Goal: Obtain resource: Obtain resource

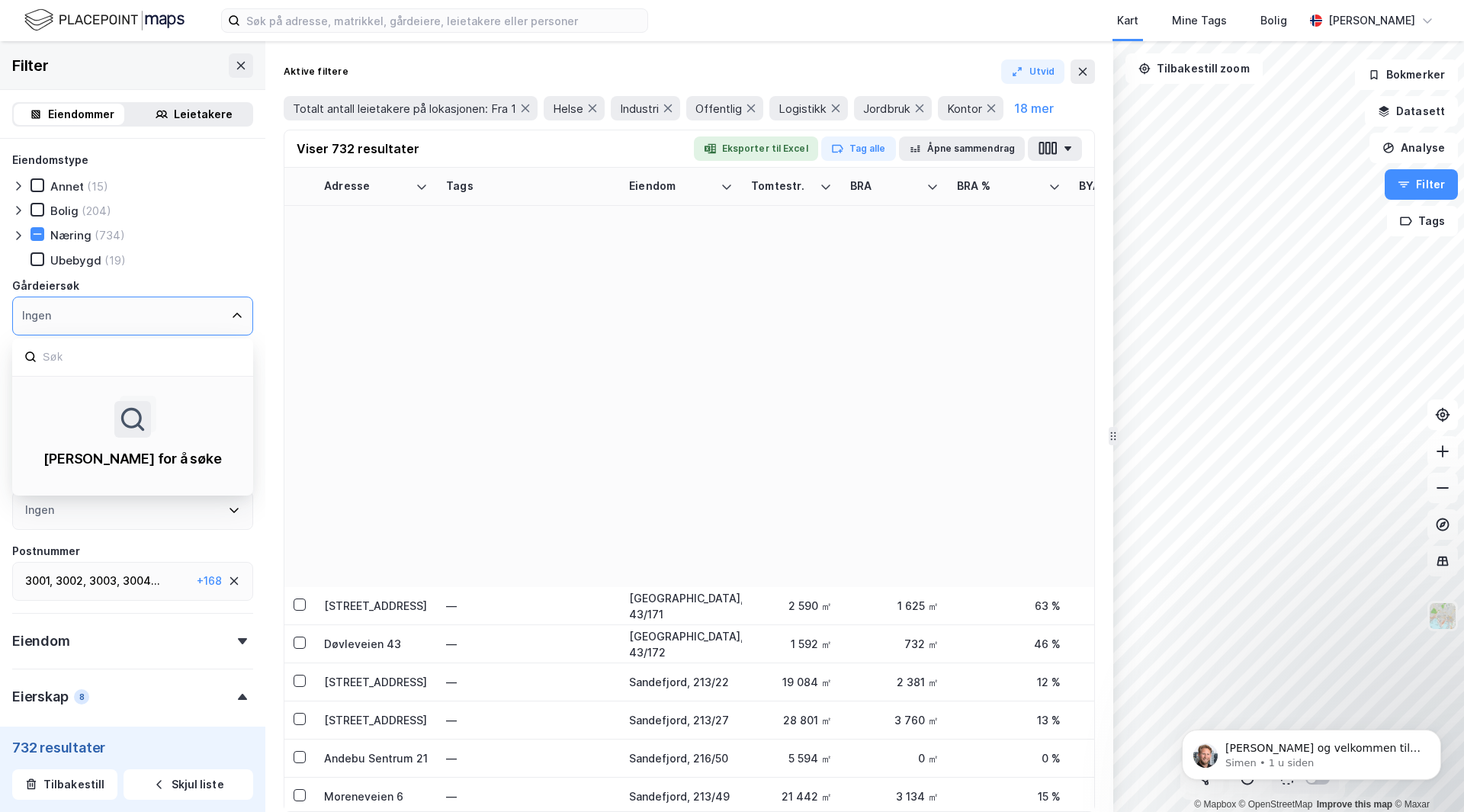
scroll to position [762, 0]
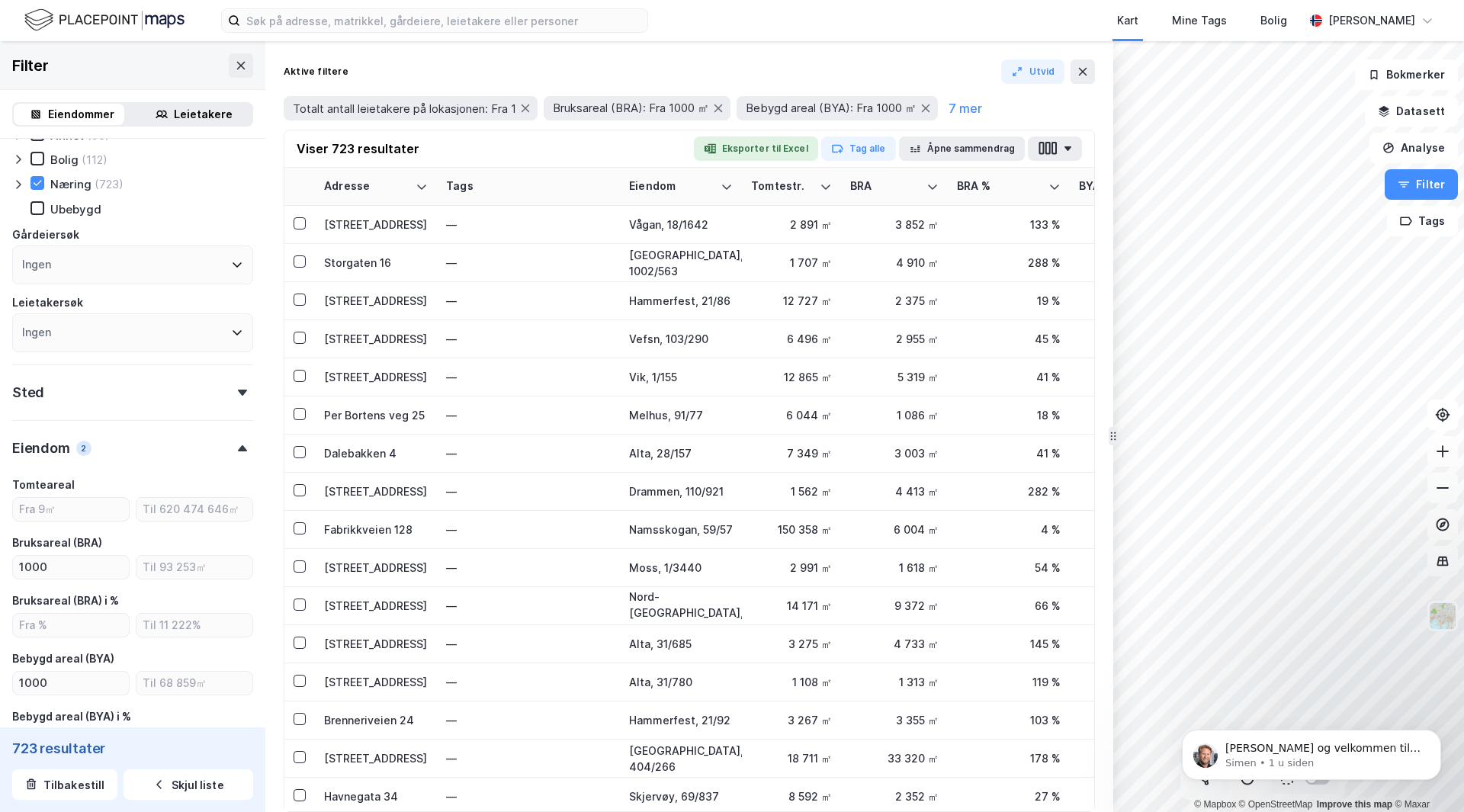
scroll to position [76, 0]
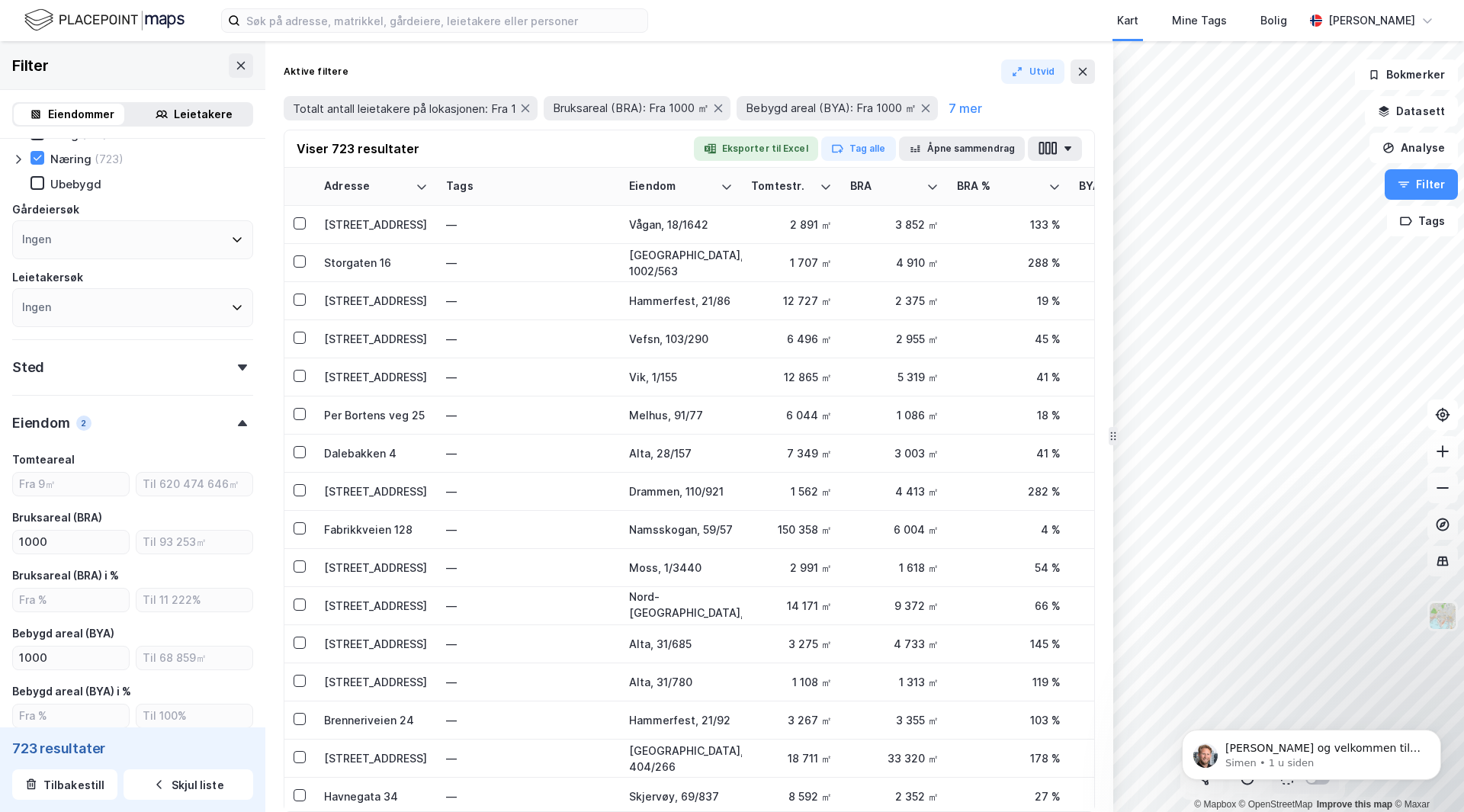
click at [113, 360] on div "Sted" at bounding box center [133, 360] width 241 height 44
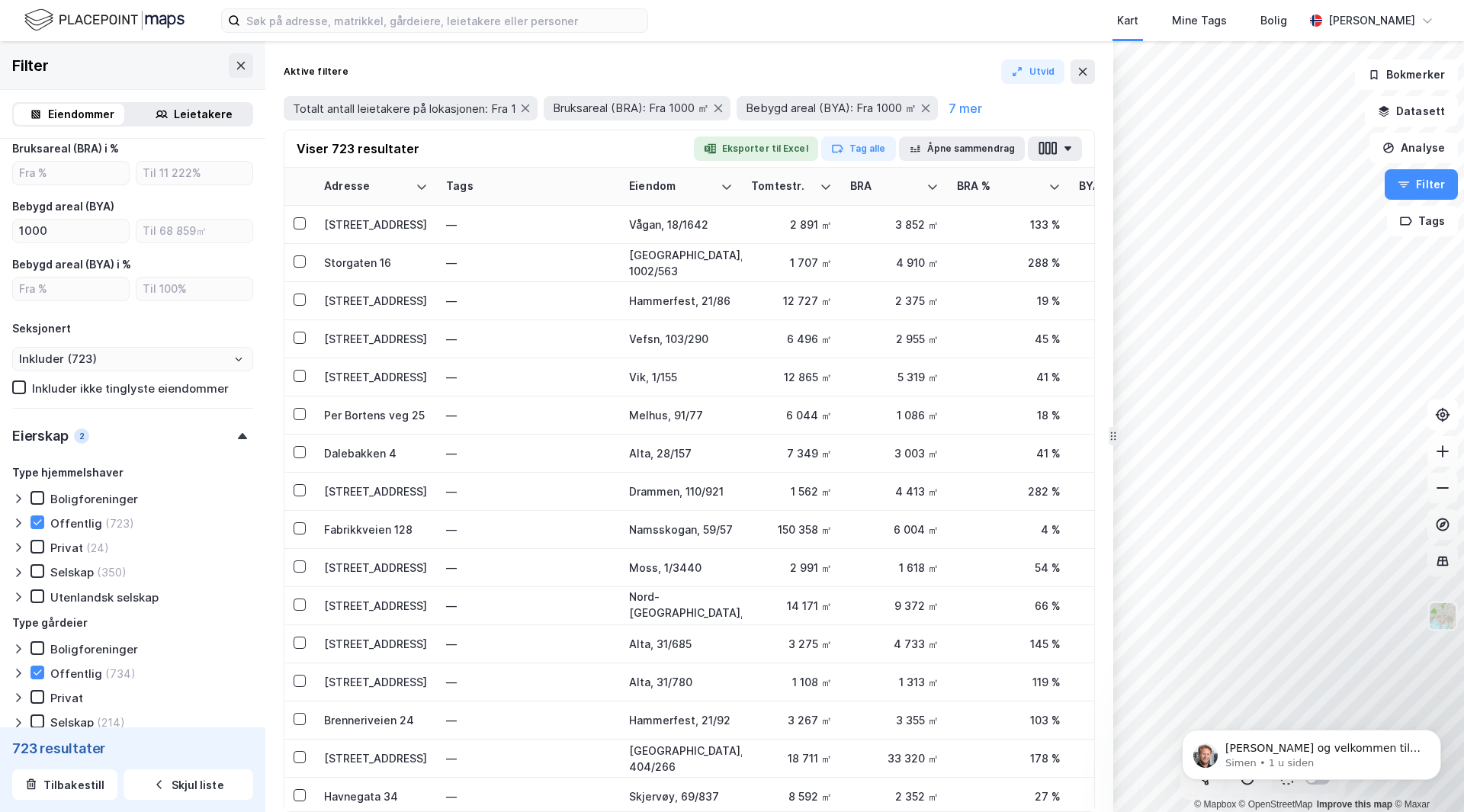
scroll to position [686, 0]
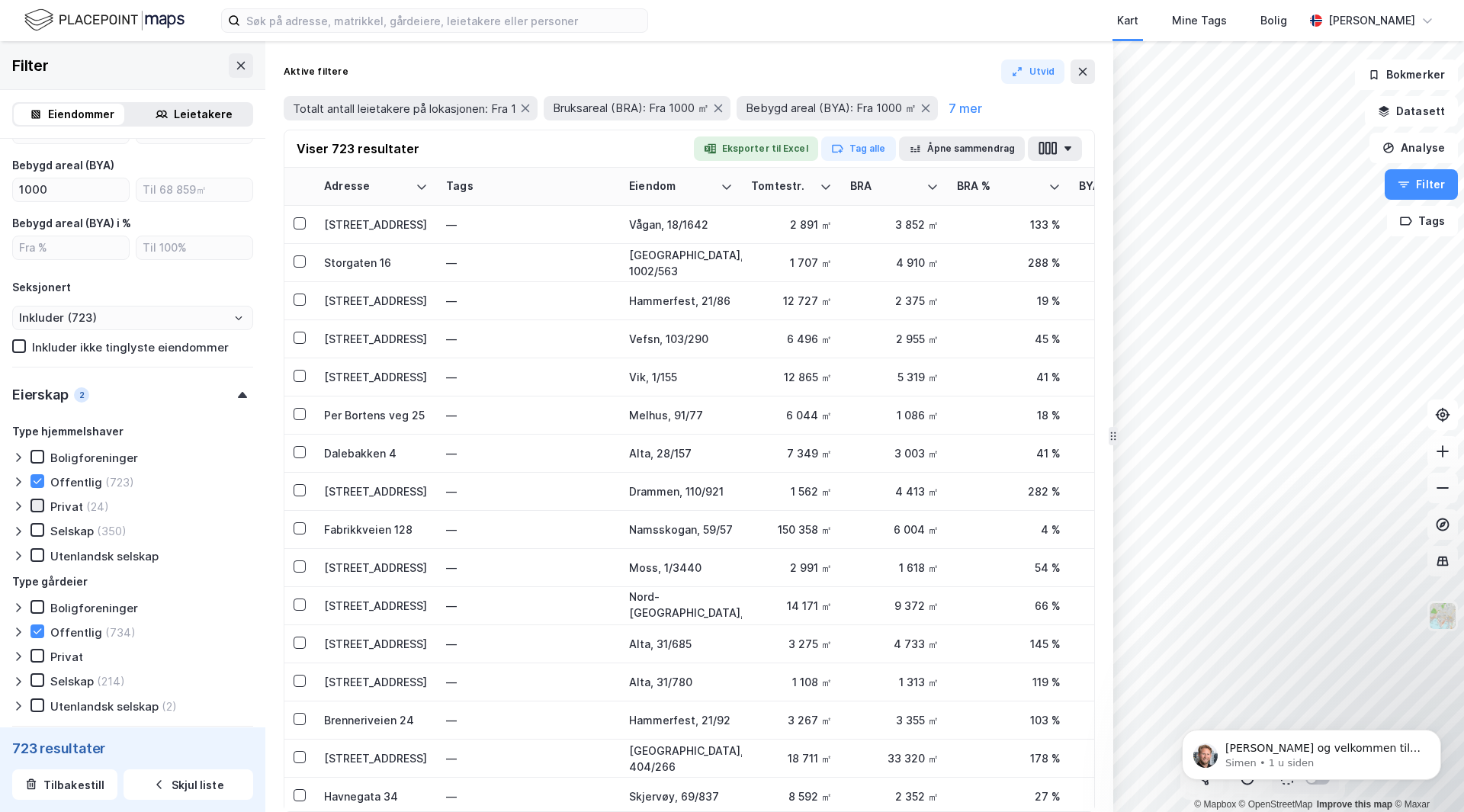
click at [40, 506] on icon at bounding box center [37, 505] width 11 height 11
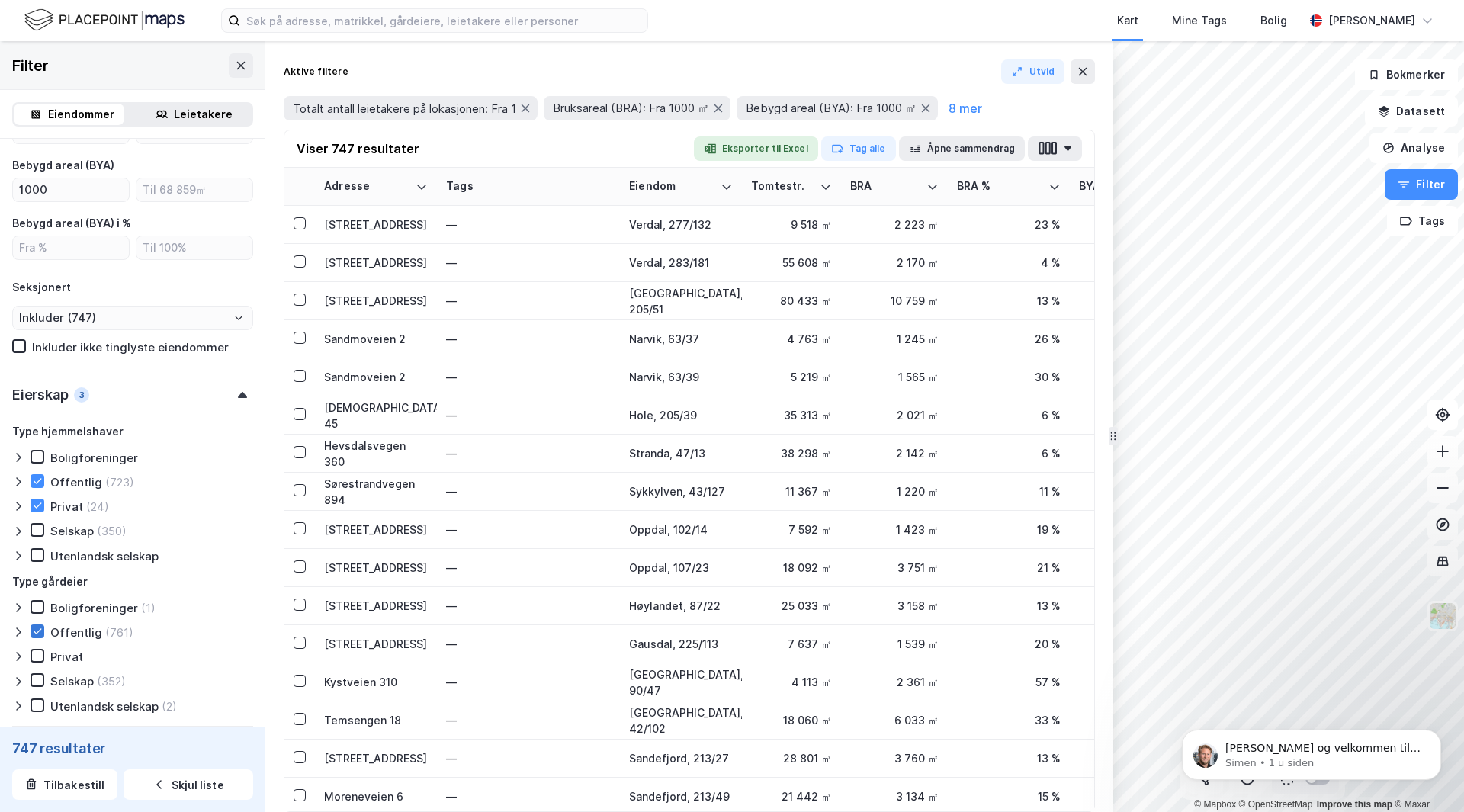
click at [39, 630] on icon at bounding box center [38, 631] width 9 height 6
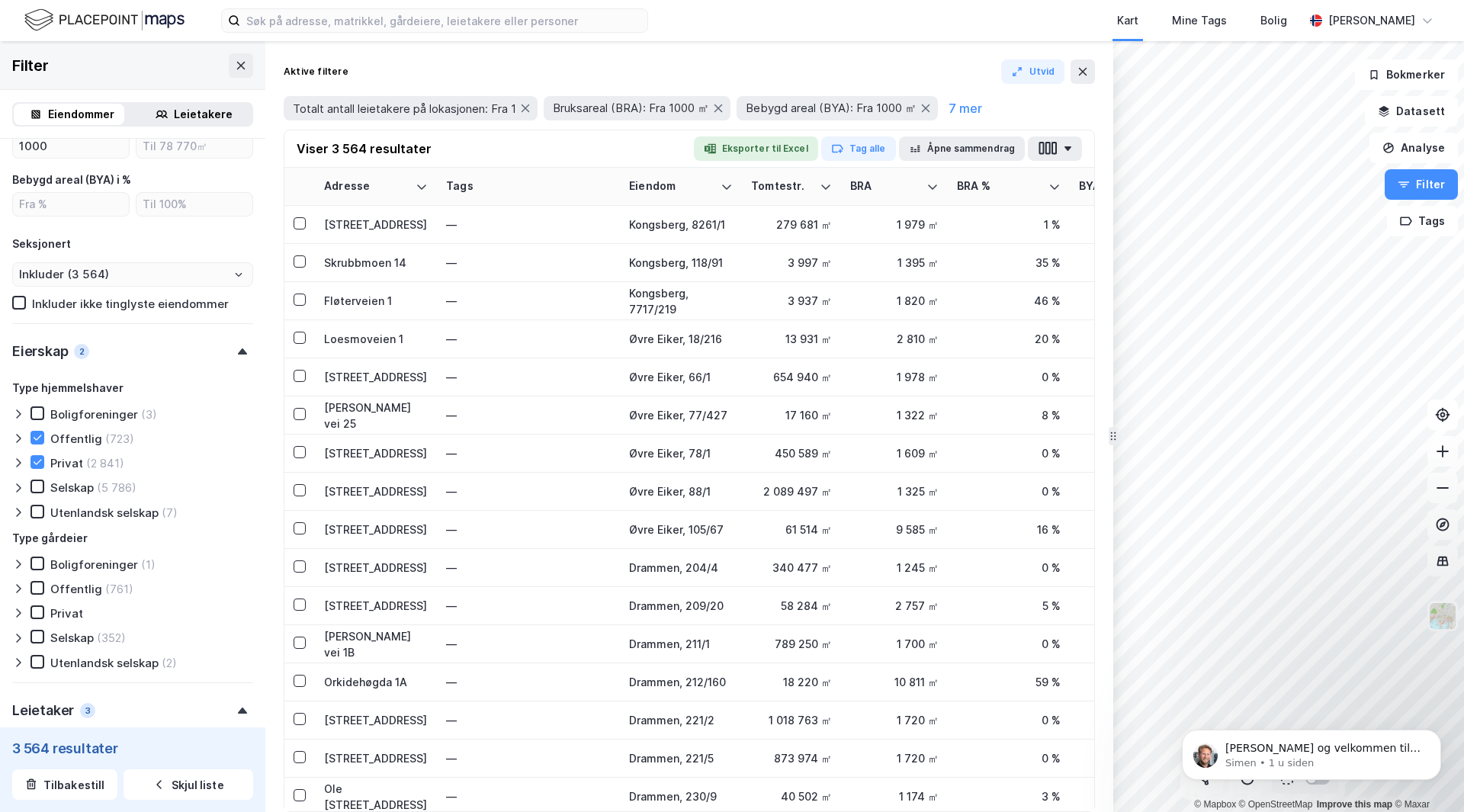
scroll to position [762, 0]
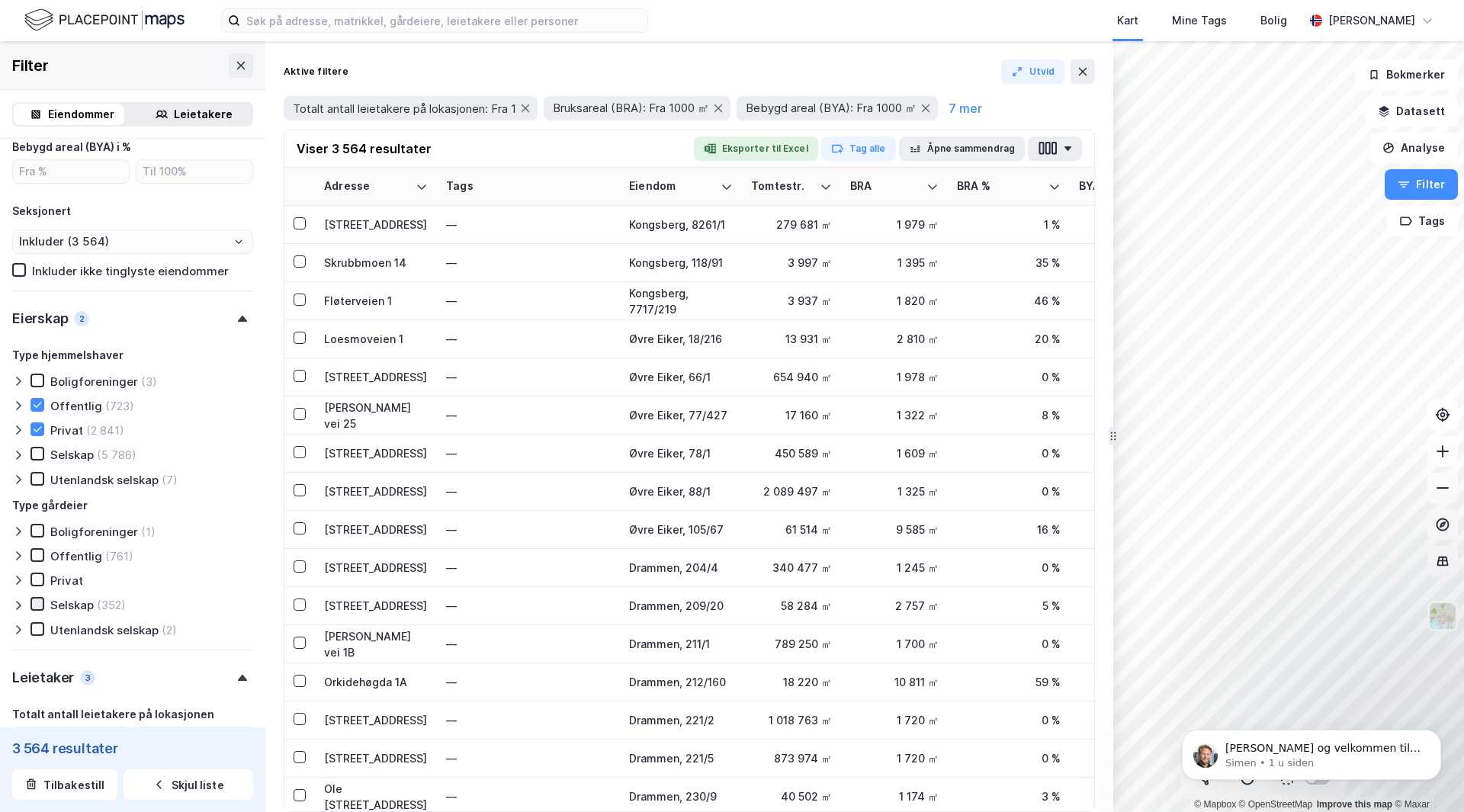
click at [38, 603] on icon at bounding box center [37, 603] width 11 height 11
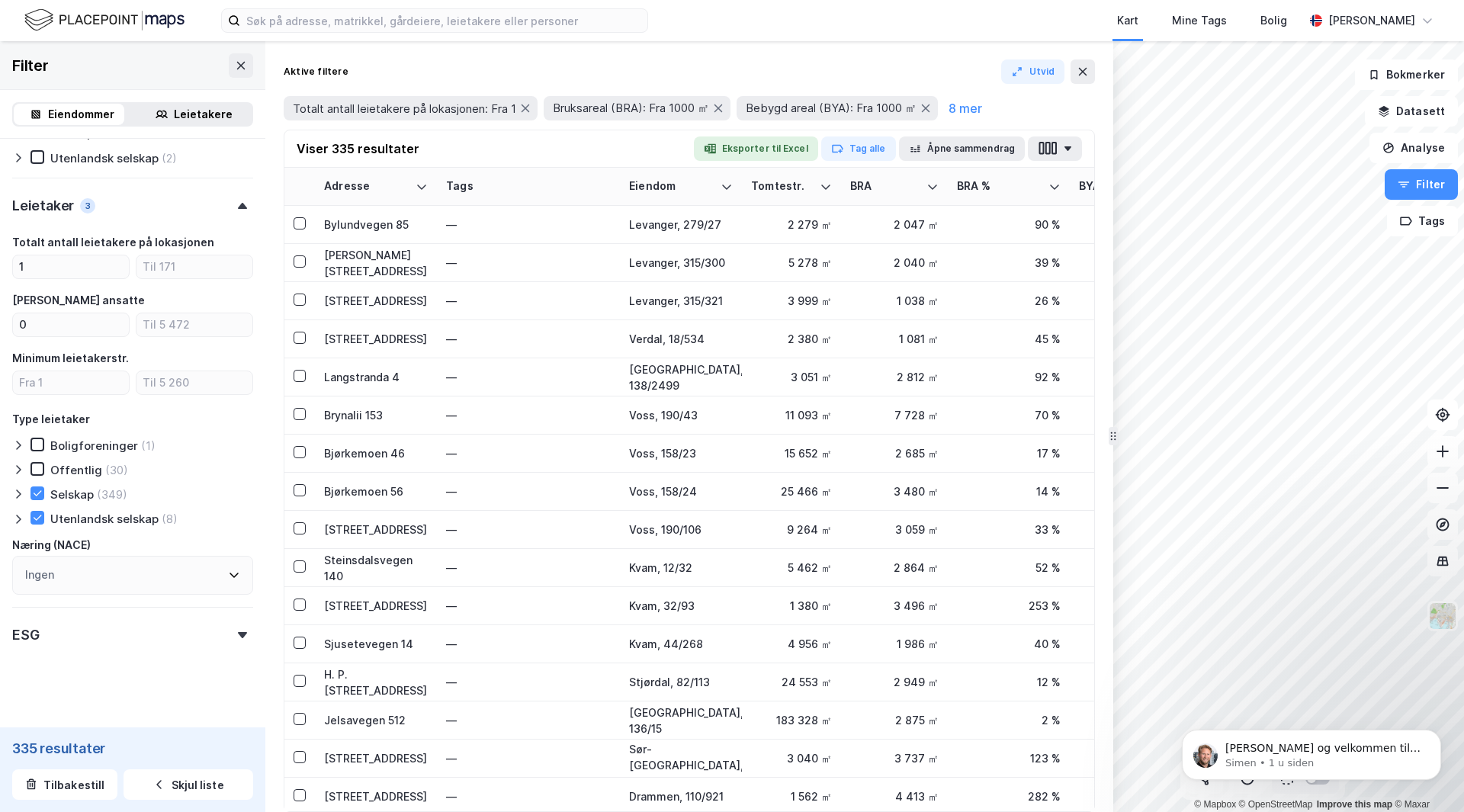
scroll to position [1246, 0]
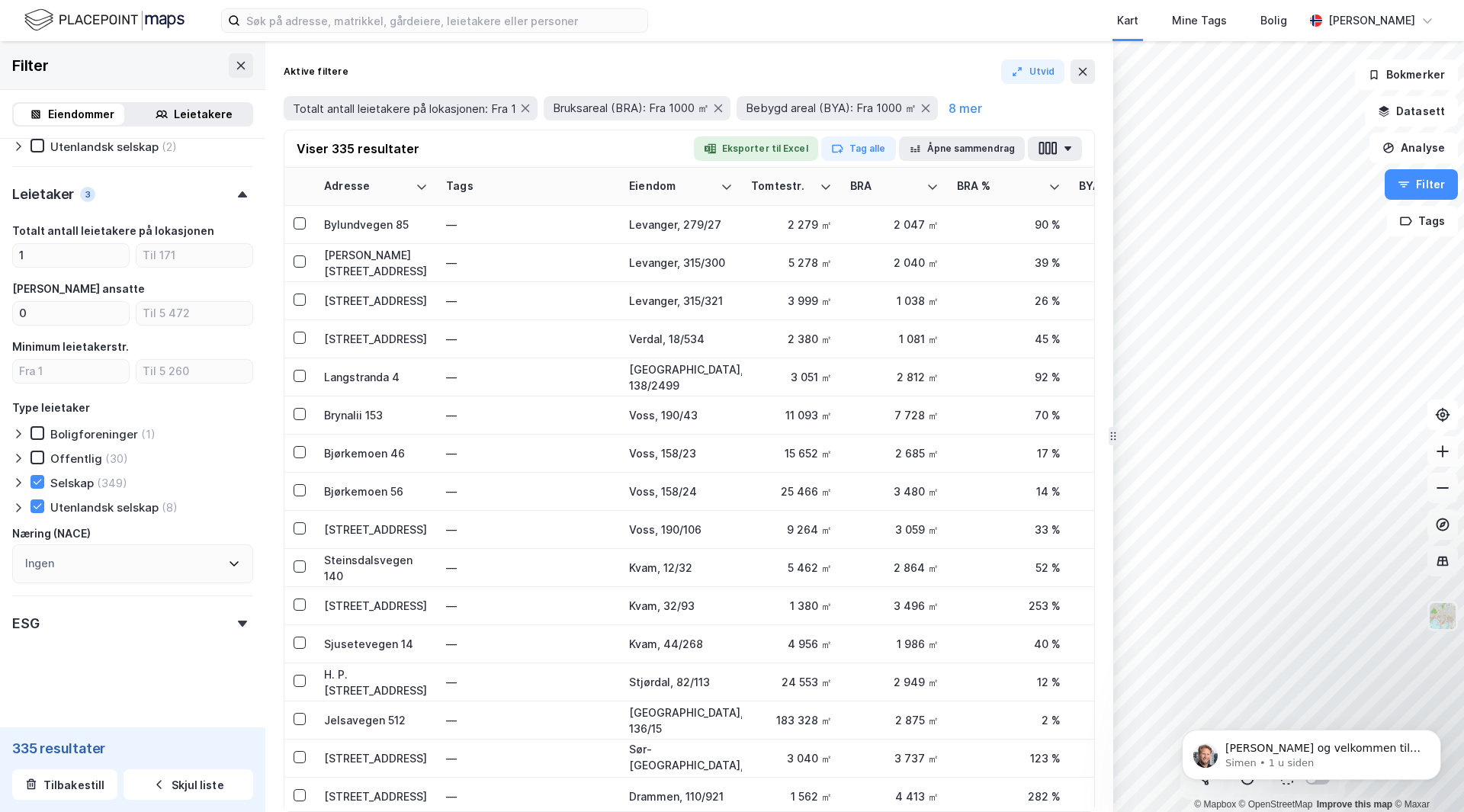
click at [228, 565] on icon at bounding box center [233, 563] width 13 height 13
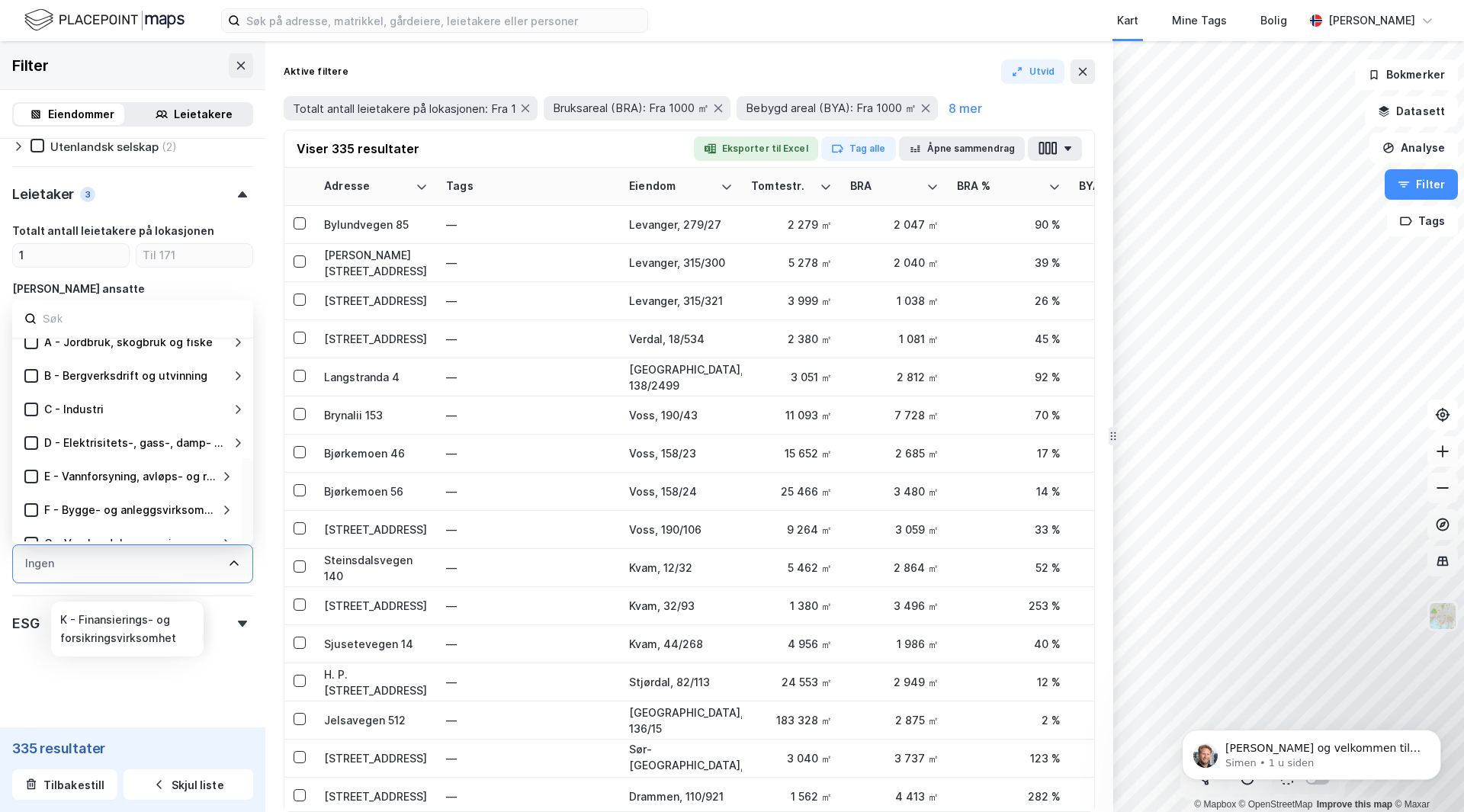
scroll to position [0, 0]
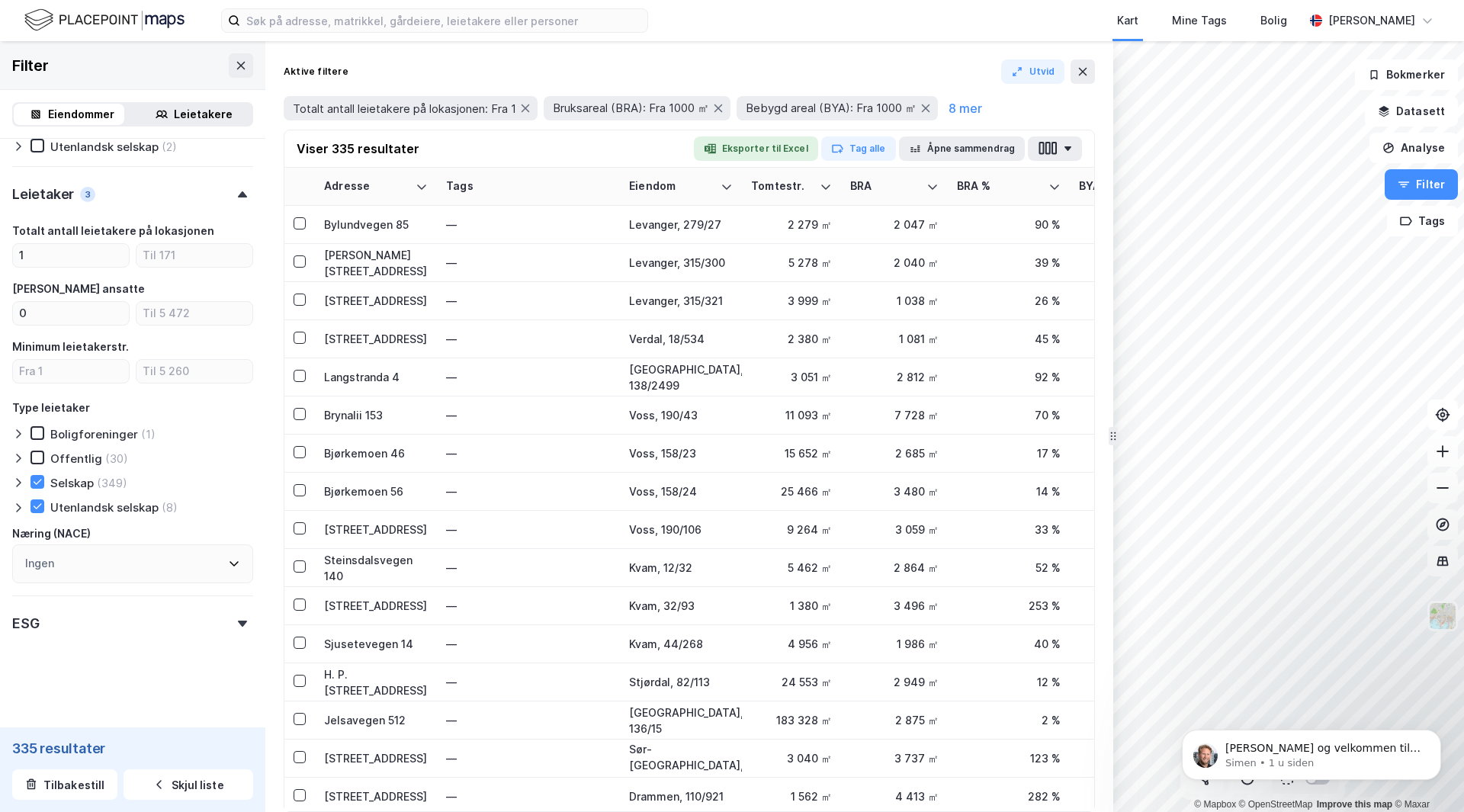
click at [116, 616] on div "ESG" at bounding box center [133, 617] width 241 height 44
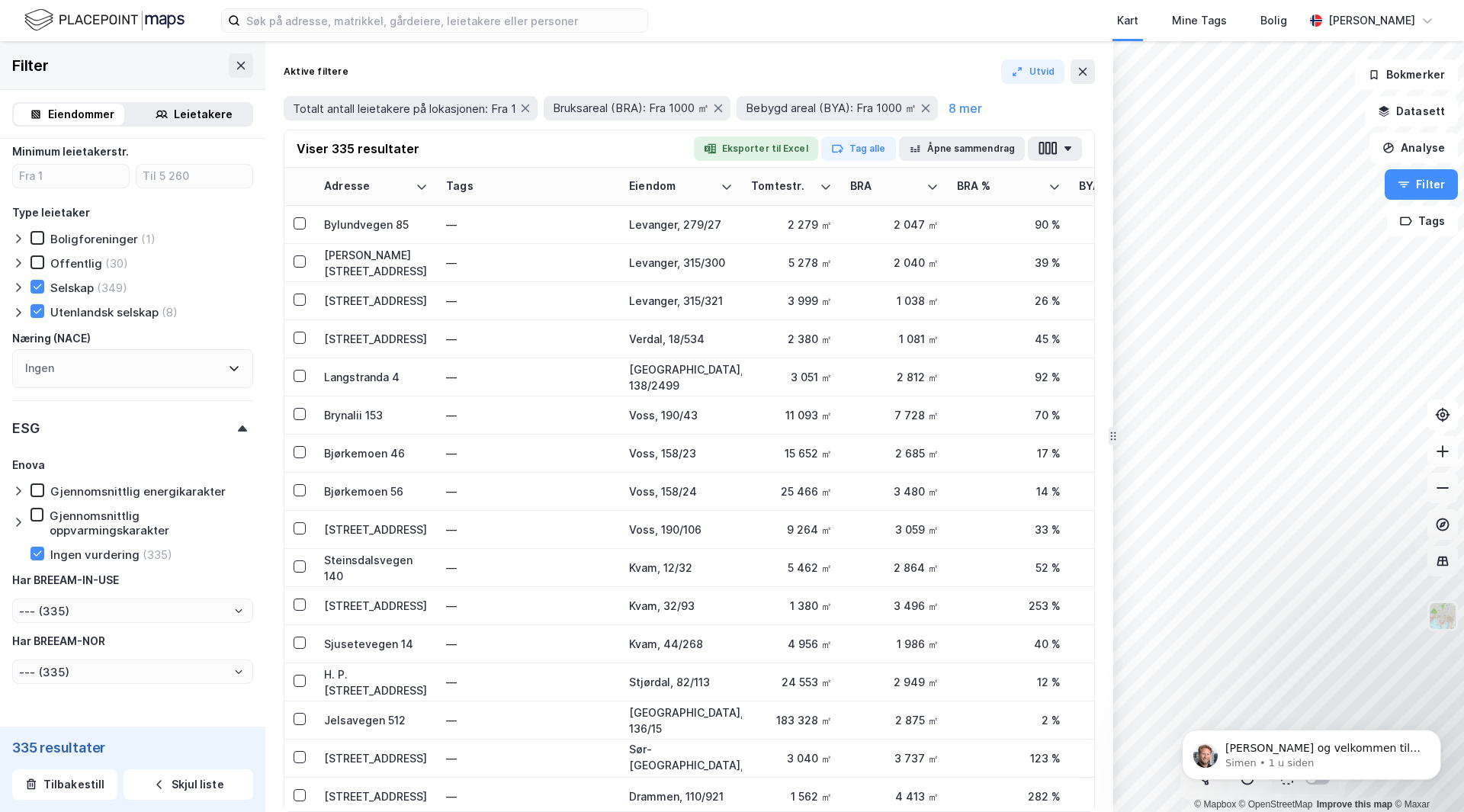
scroll to position [1474, 0]
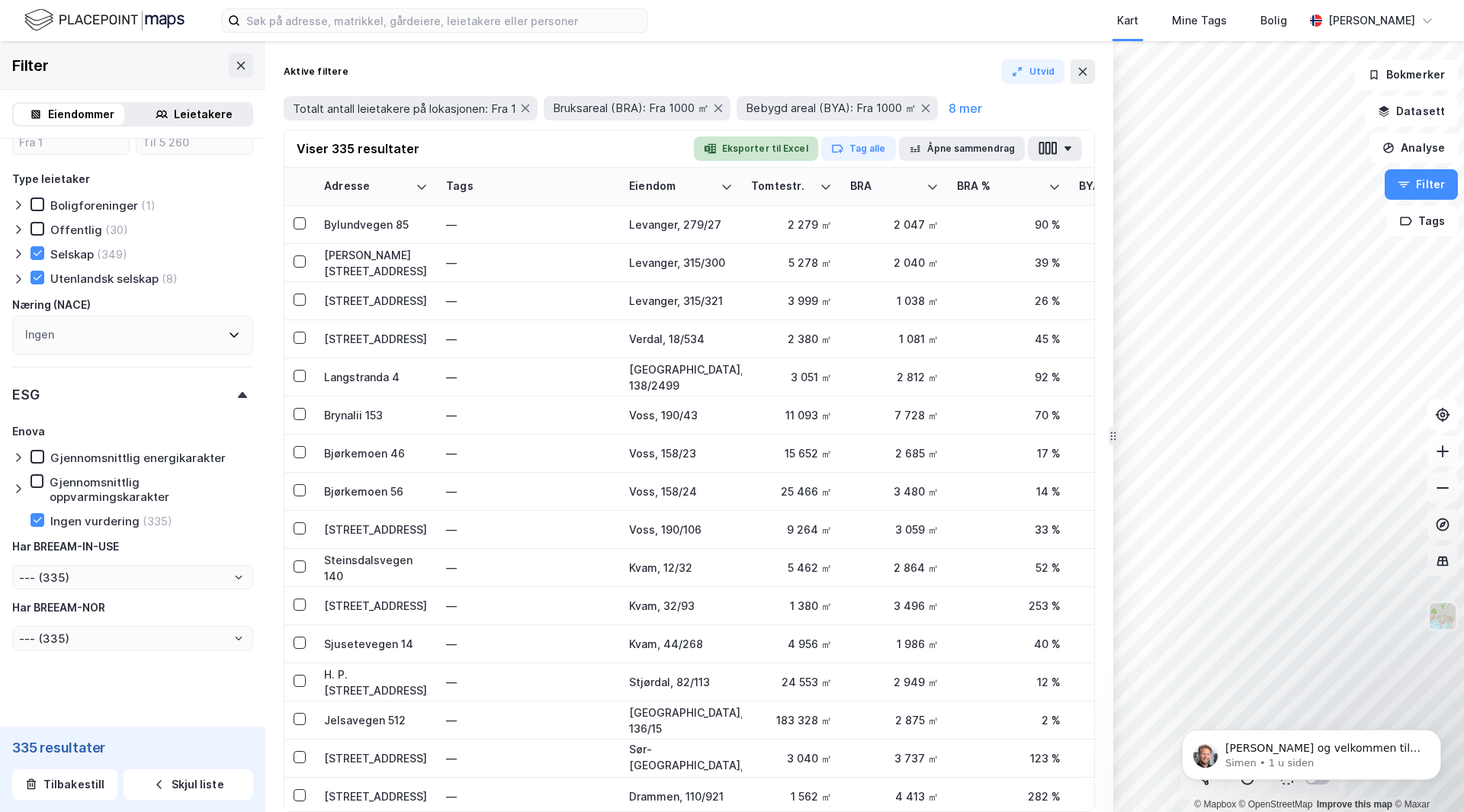
click at [763, 150] on button "Eksporter til Excel" at bounding box center [756, 148] width 124 height 24
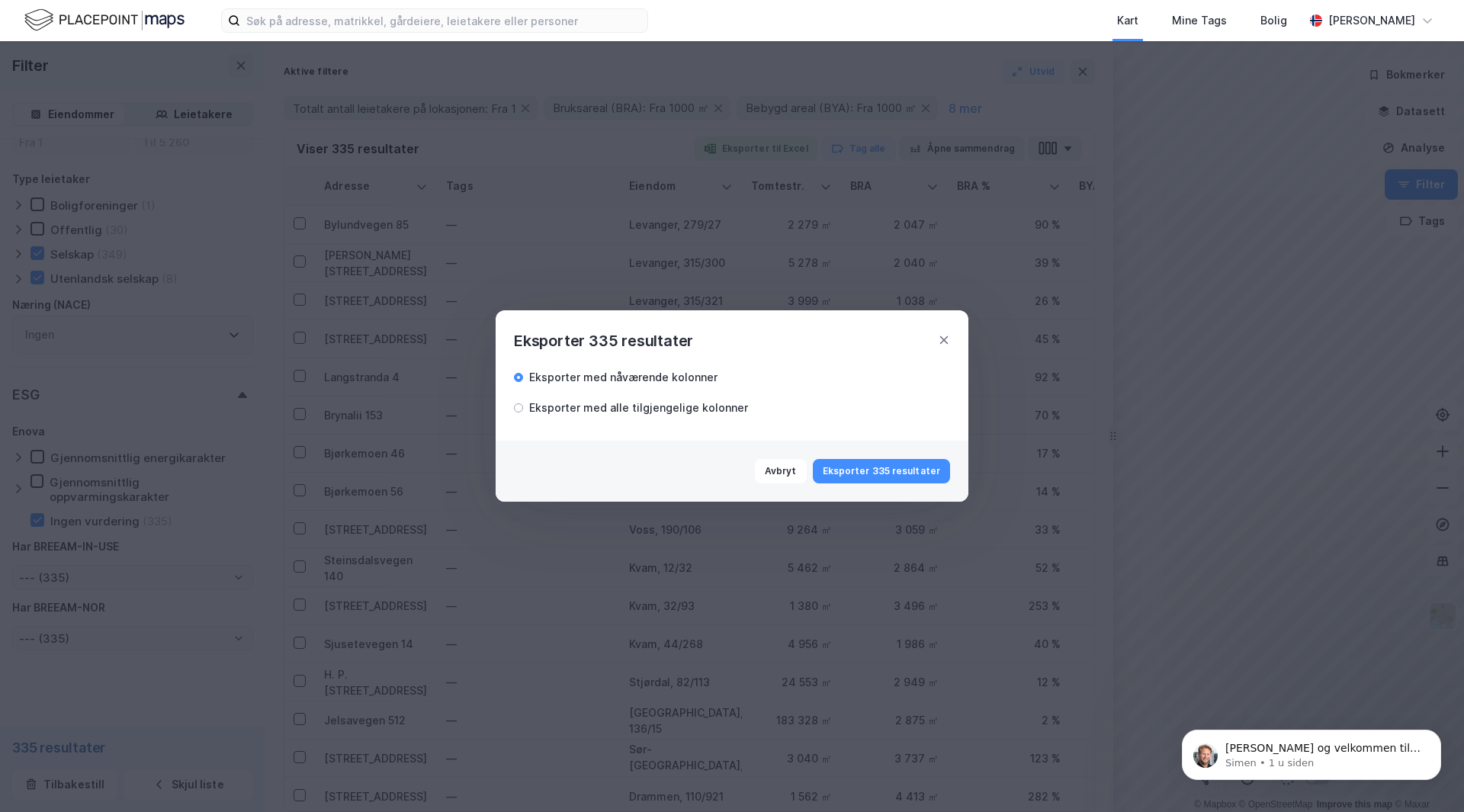
click at [525, 410] on div "Eksporter med alle tilgjengelige kolonner" at bounding box center [631, 407] width 234 height 18
click at [945, 343] on icon at bounding box center [944, 340] width 13 height 13
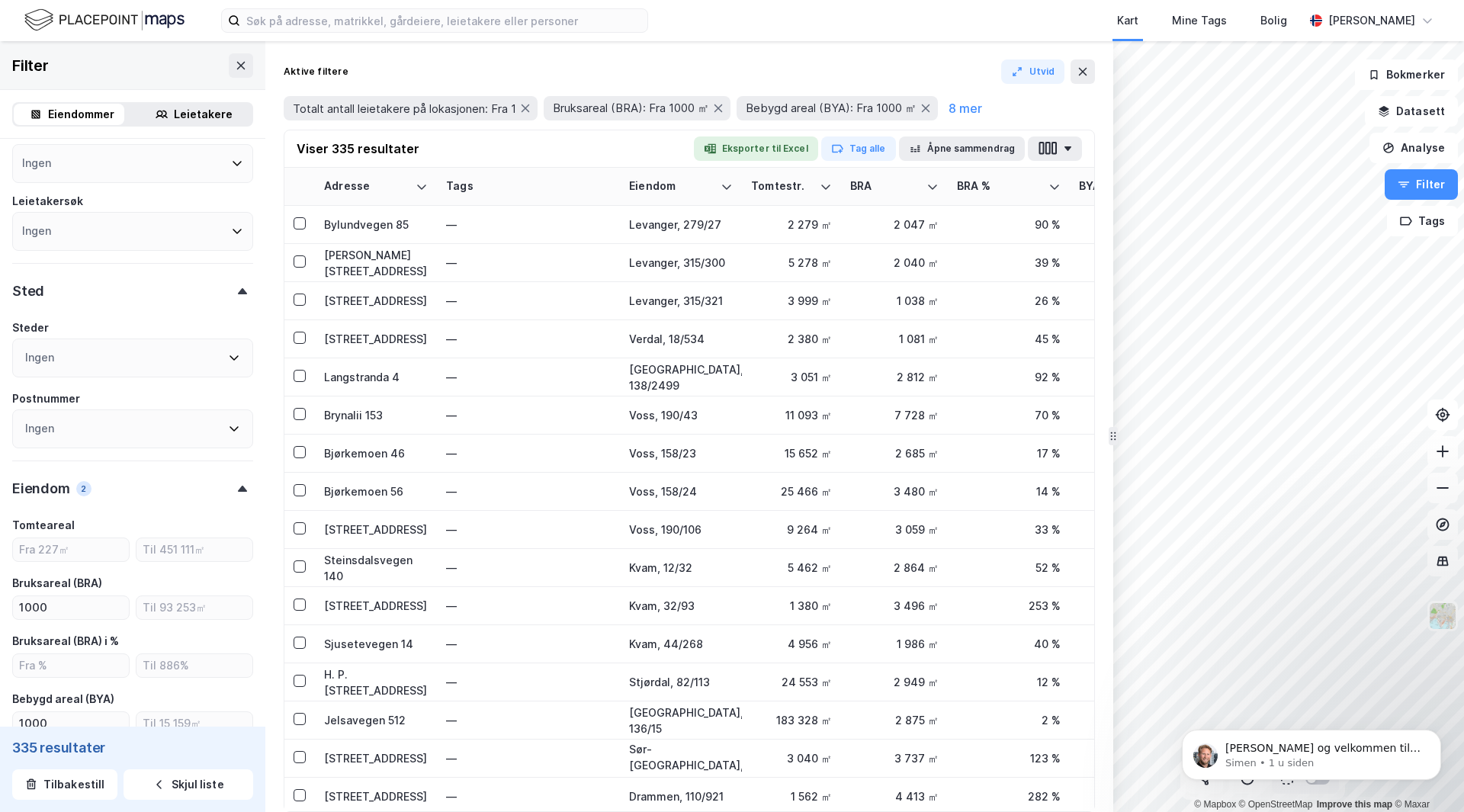
scroll to position [76, 0]
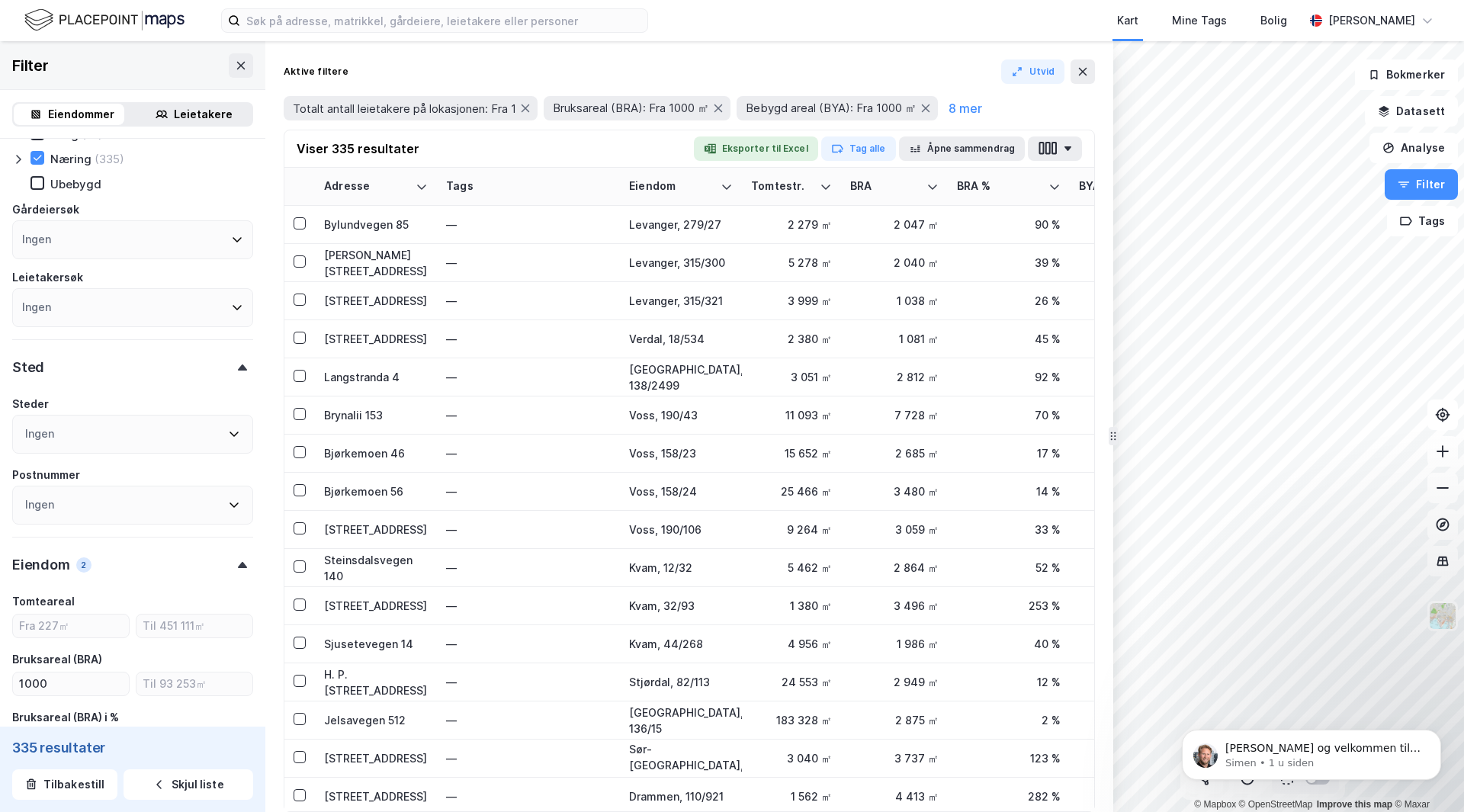
click at [191, 432] on div "Ingen" at bounding box center [133, 434] width 241 height 39
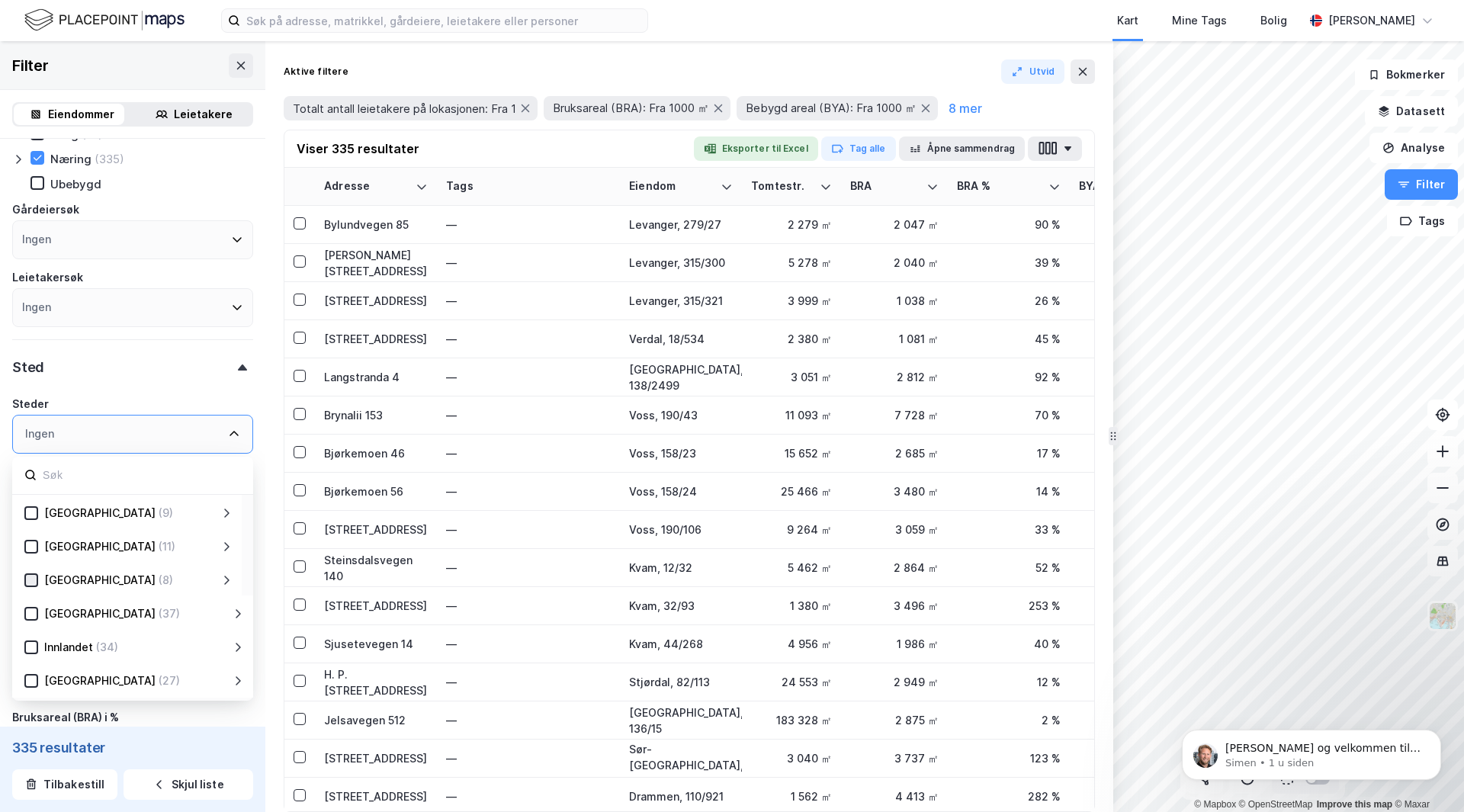
click at [32, 583] on icon at bounding box center [31, 580] width 11 height 11
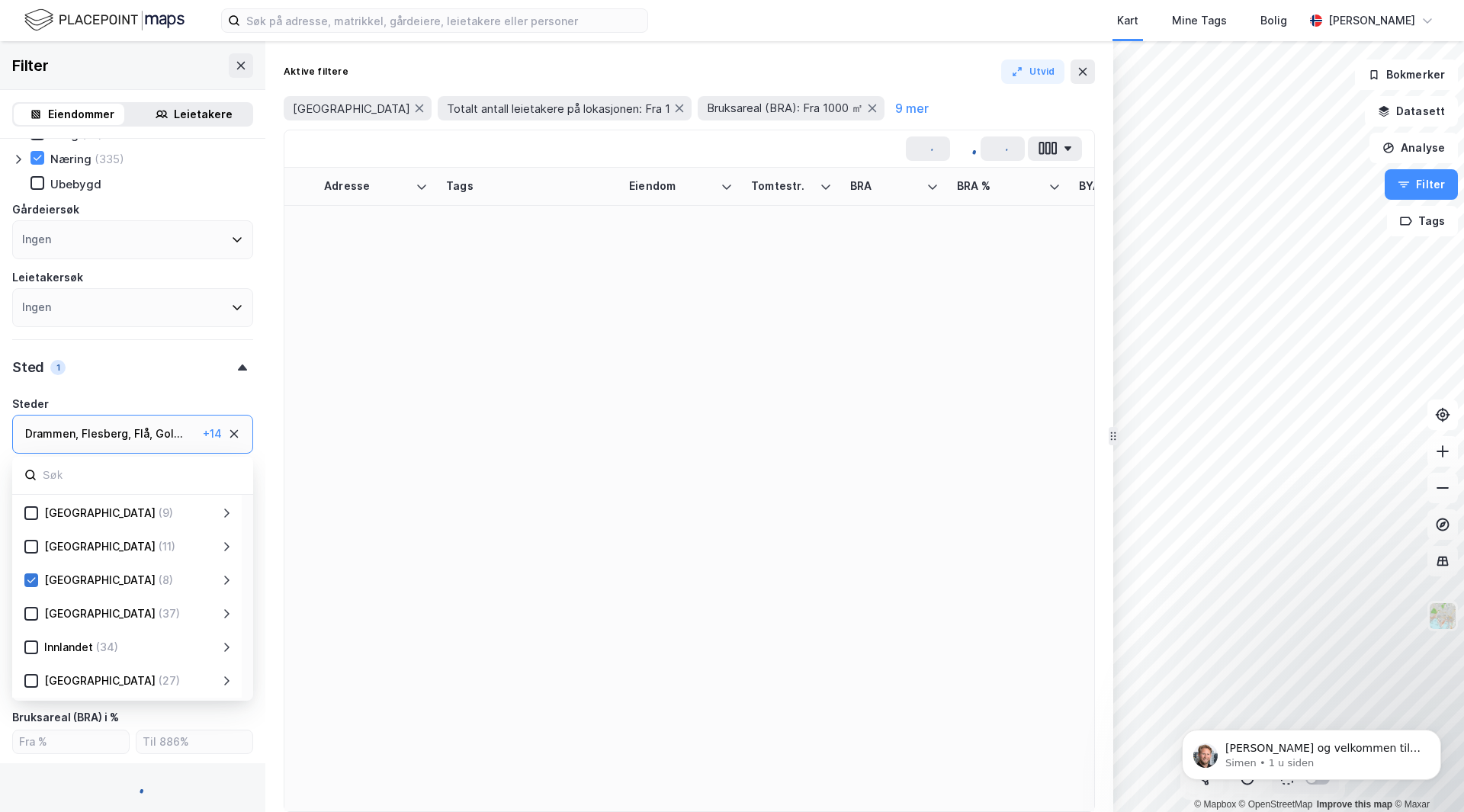
type input "Inkluder (8)"
type input "--- (8)"
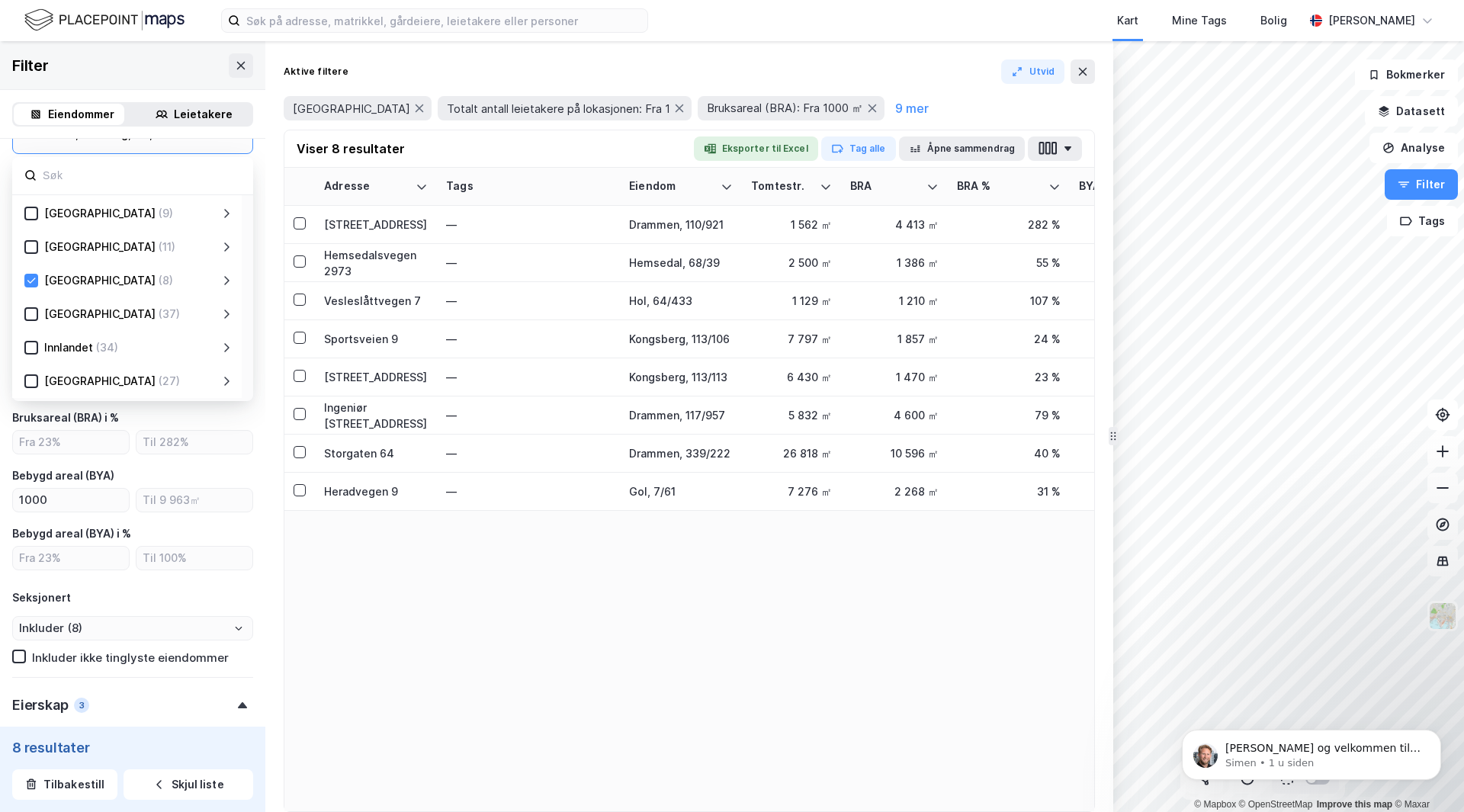
scroll to position [343, 0]
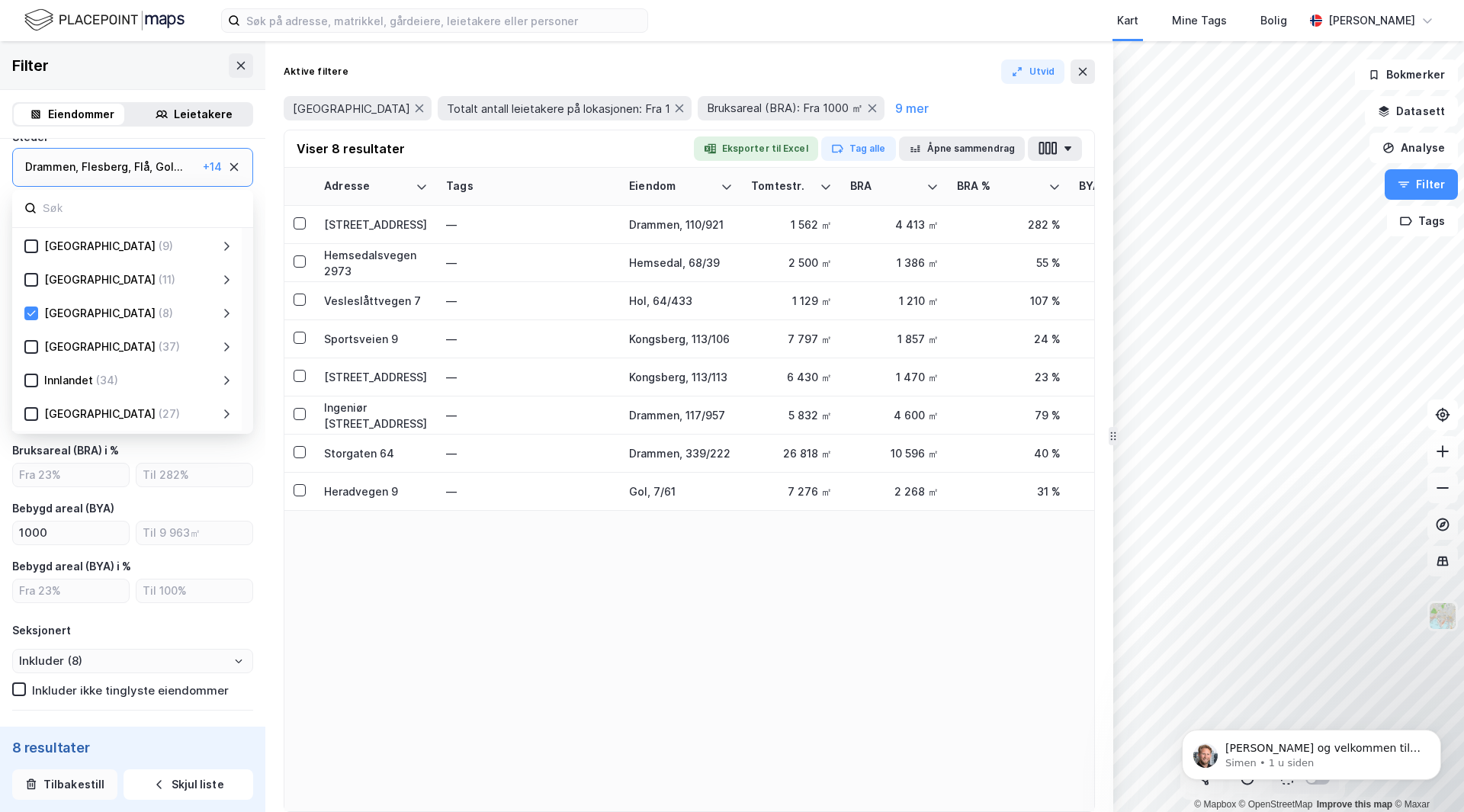
click at [59, 787] on button "Tilbakestill" at bounding box center [65, 784] width 106 height 30
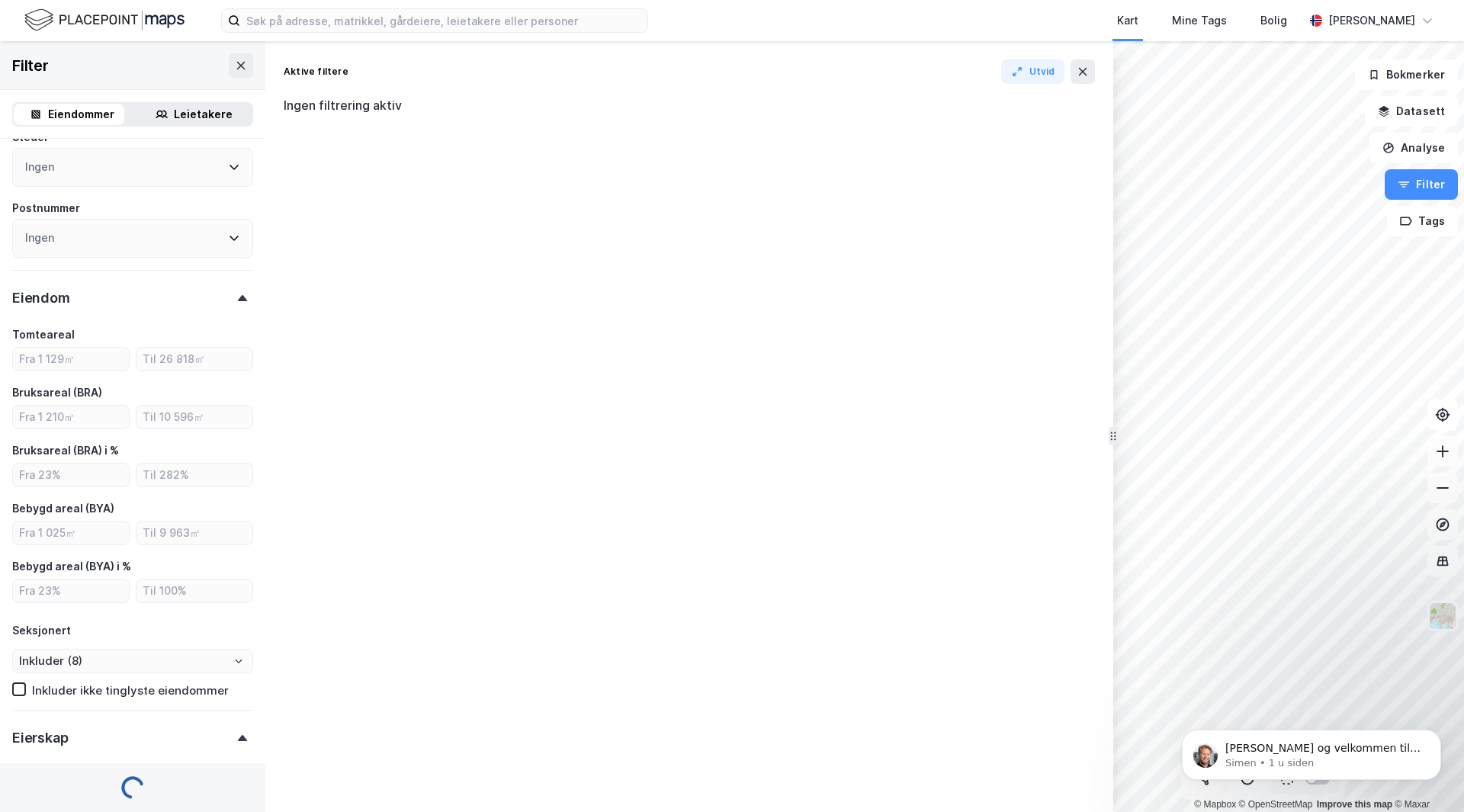
type input "Inkluder (2 590 249)"
type input "--- (2 590 249)"
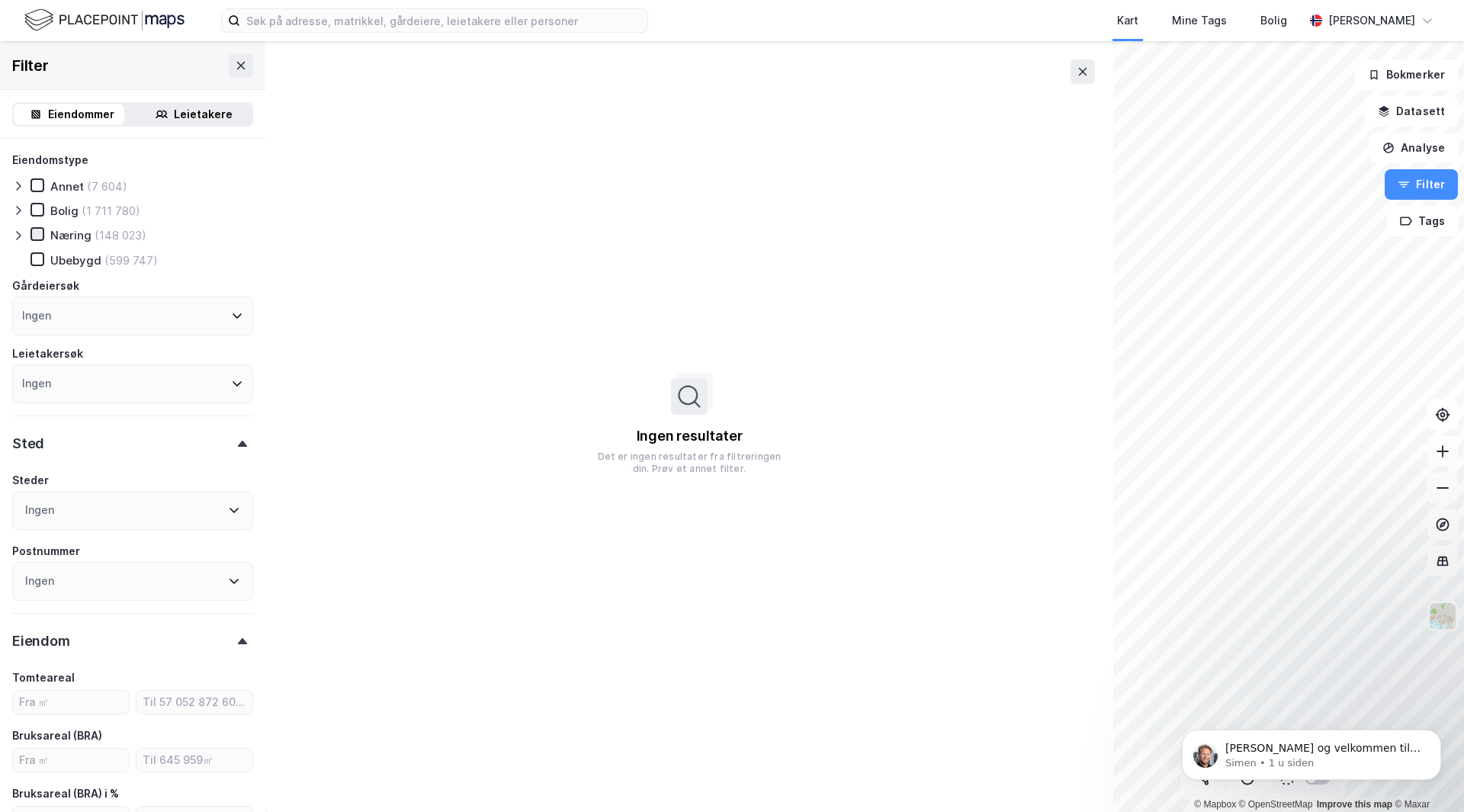
click at [37, 235] on icon at bounding box center [37, 233] width 11 height 11
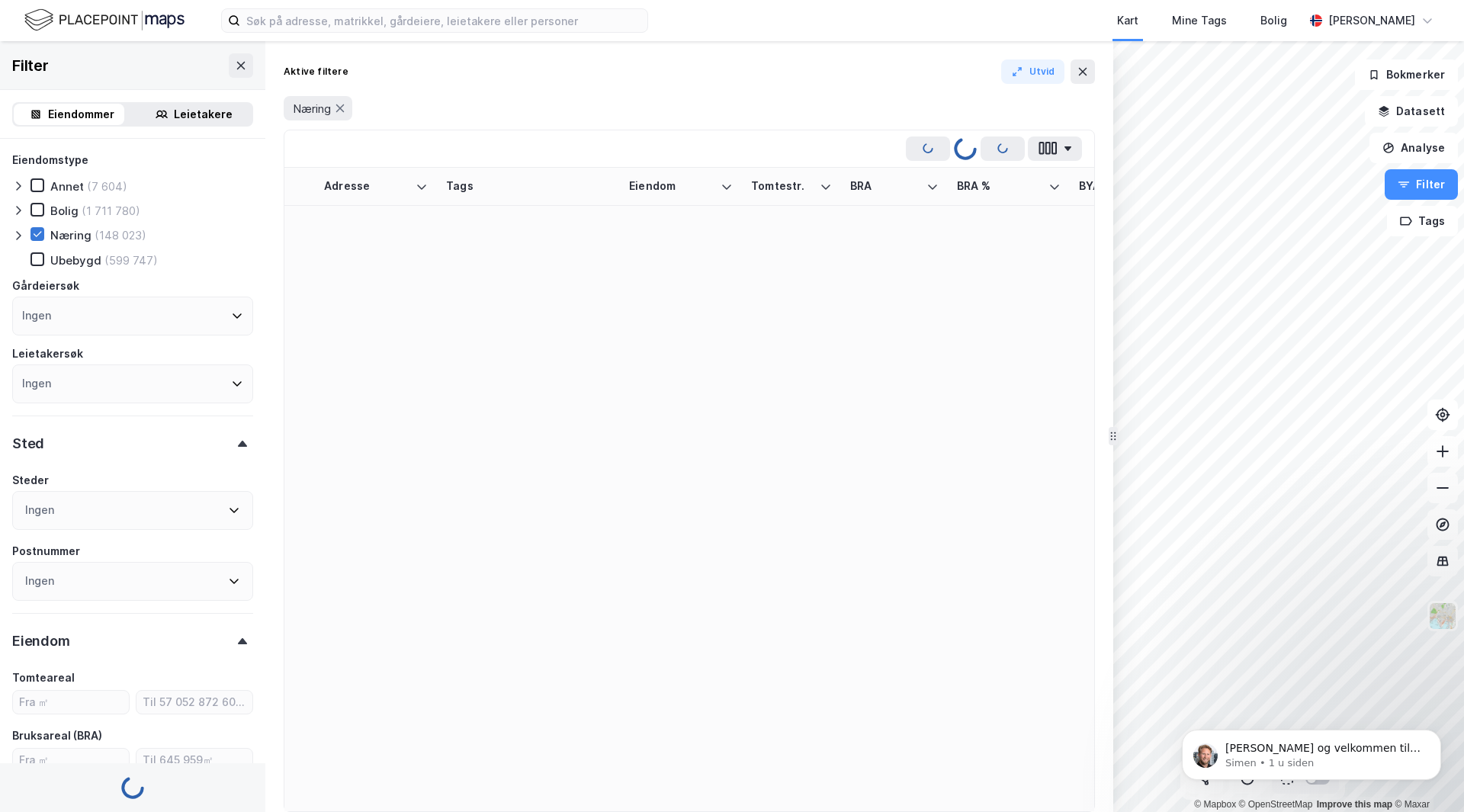
type input "Inkluder (148 023)"
type input "--- (148 023)"
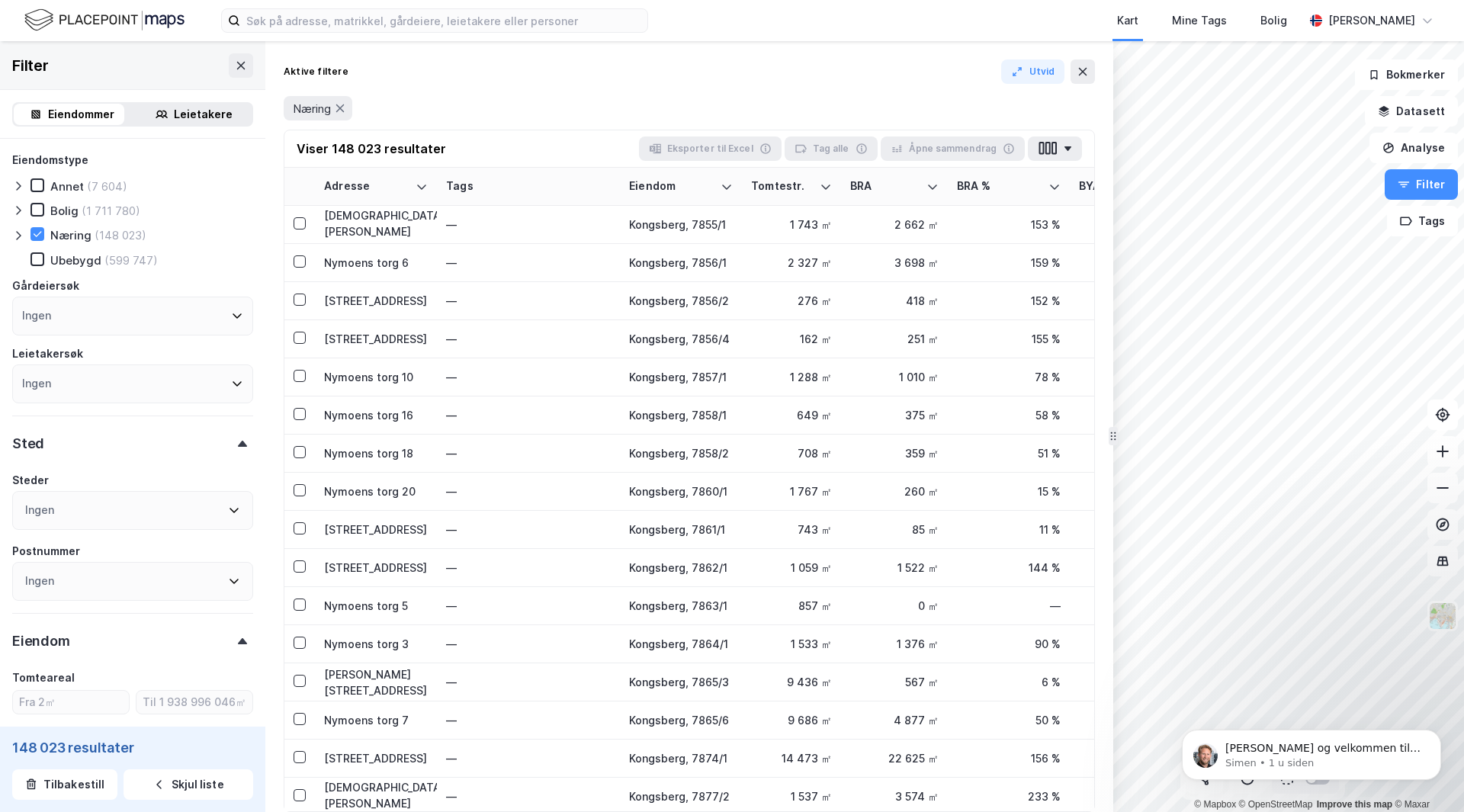
click at [125, 385] on div "Ingen" at bounding box center [133, 383] width 241 height 39
click at [231, 383] on icon at bounding box center [237, 383] width 13 height 13
click at [231, 381] on icon at bounding box center [237, 383] width 13 height 13
click at [153, 389] on div "Ingen" at bounding box center [133, 383] width 241 height 39
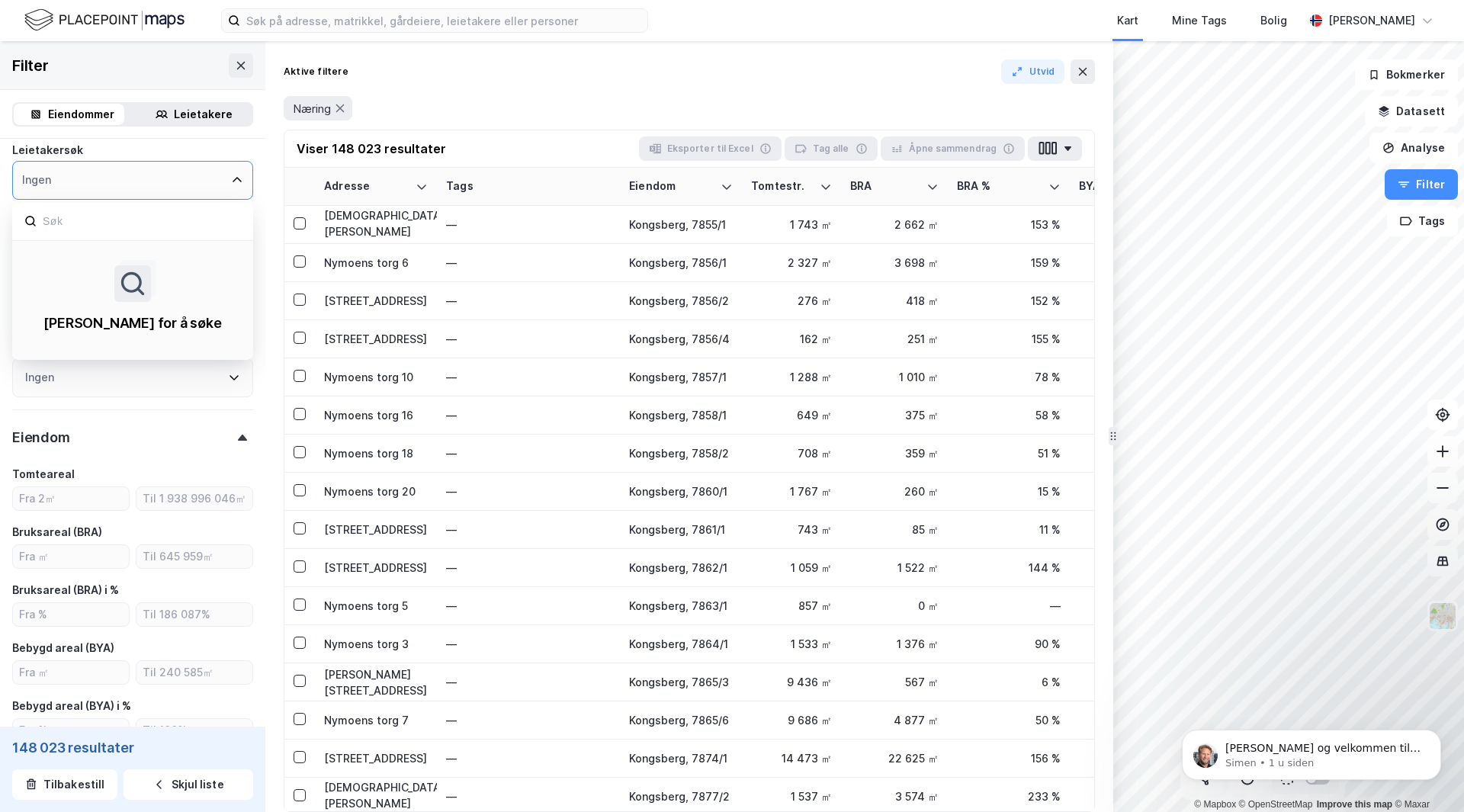
scroll to position [228, 0]
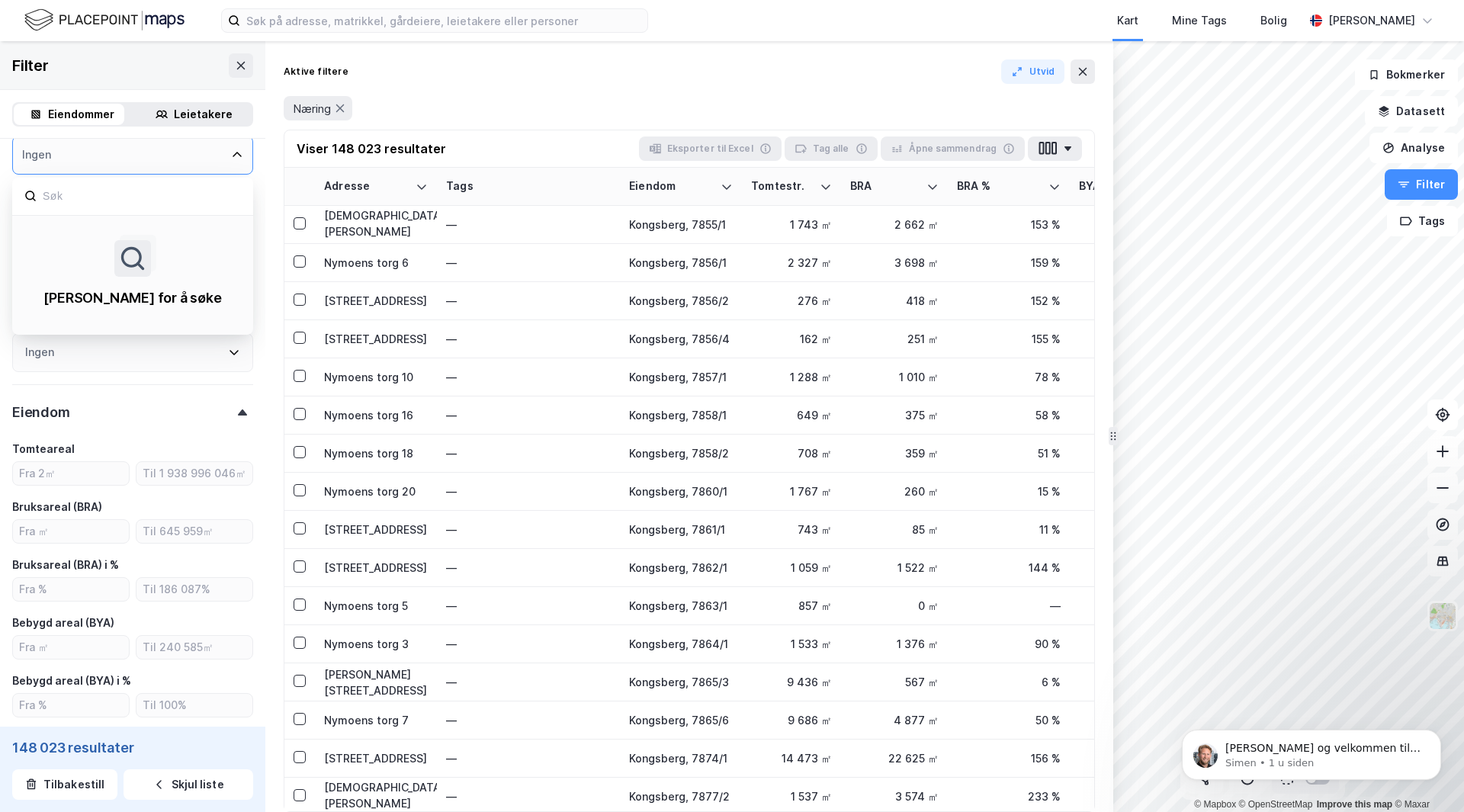
click at [229, 353] on icon at bounding box center [233, 353] width 9 height 6
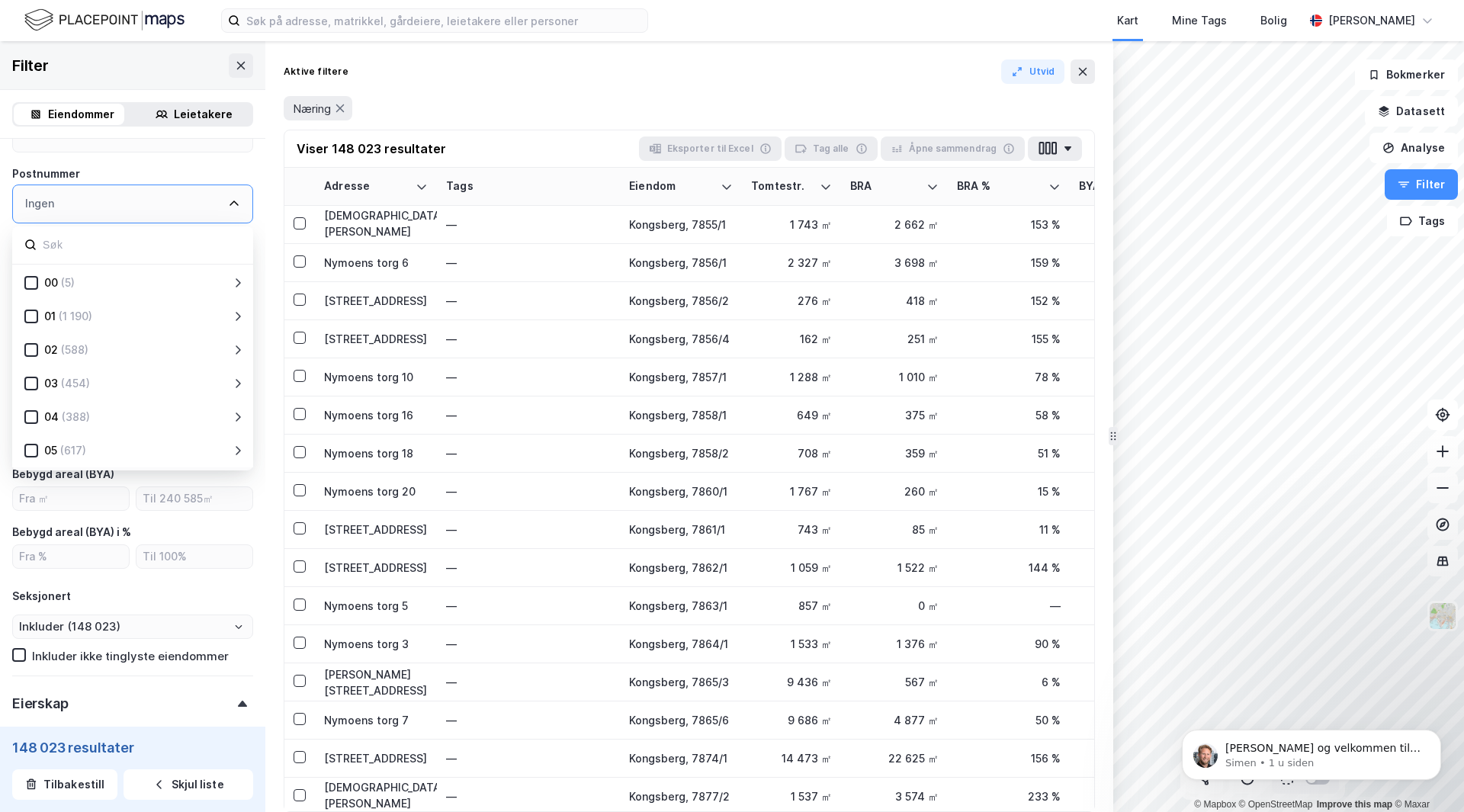
scroll to position [381, 0]
click at [228, 199] on icon at bounding box center [233, 199] width 13 height 13
click at [229, 200] on icon at bounding box center [233, 200] width 9 height 6
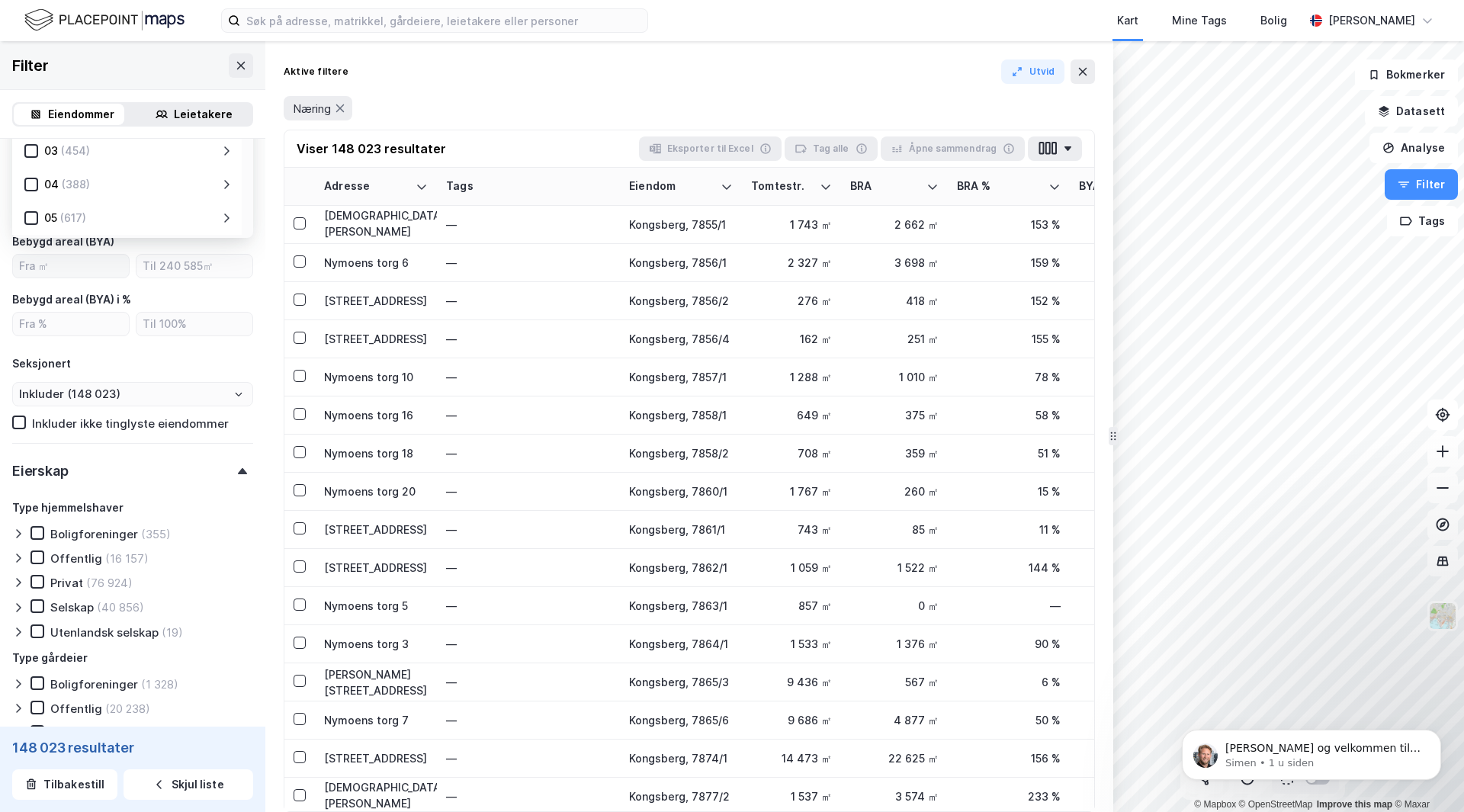
scroll to position [686, 0]
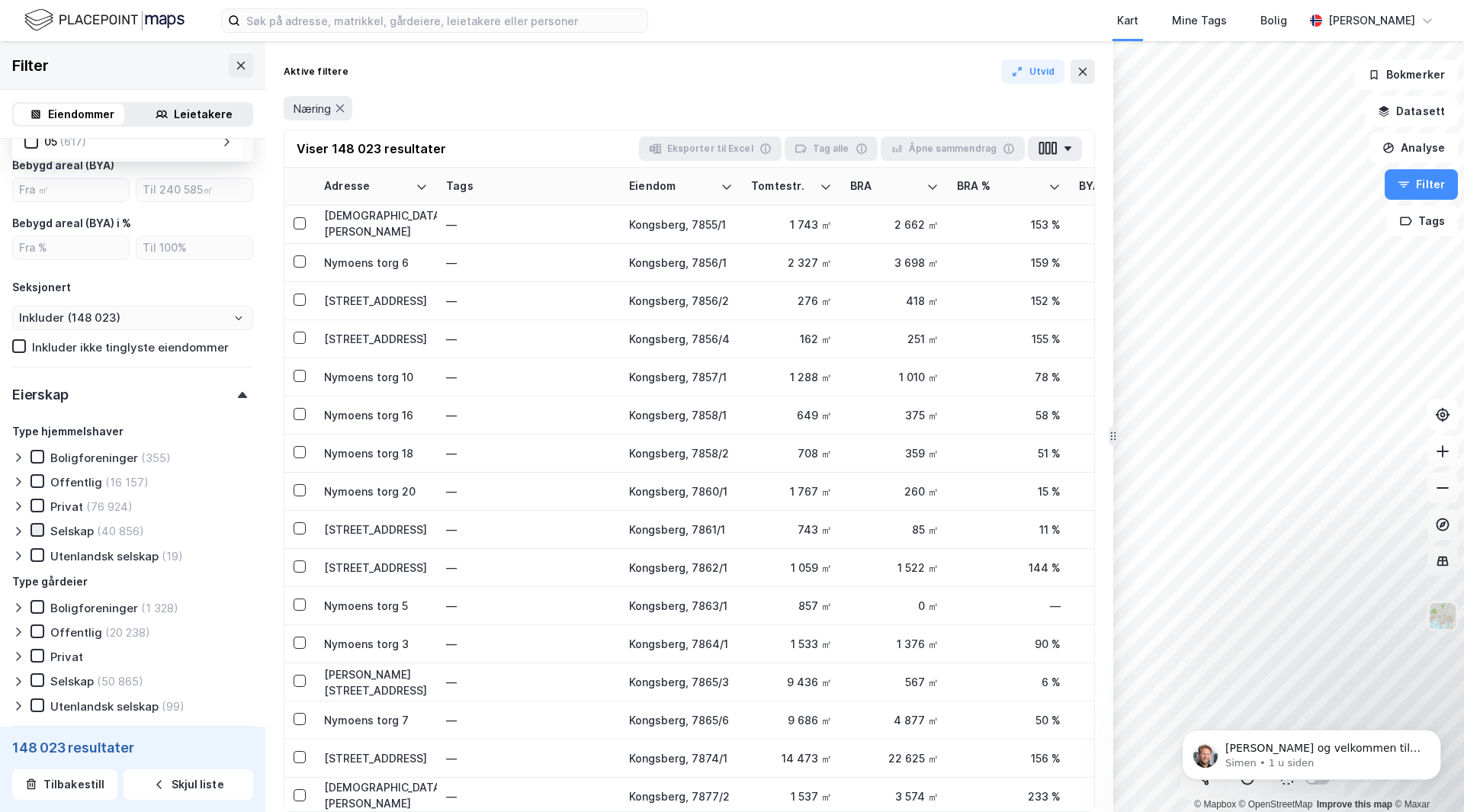
click at [40, 529] on icon at bounding box center [38, 530] width 9 height 6
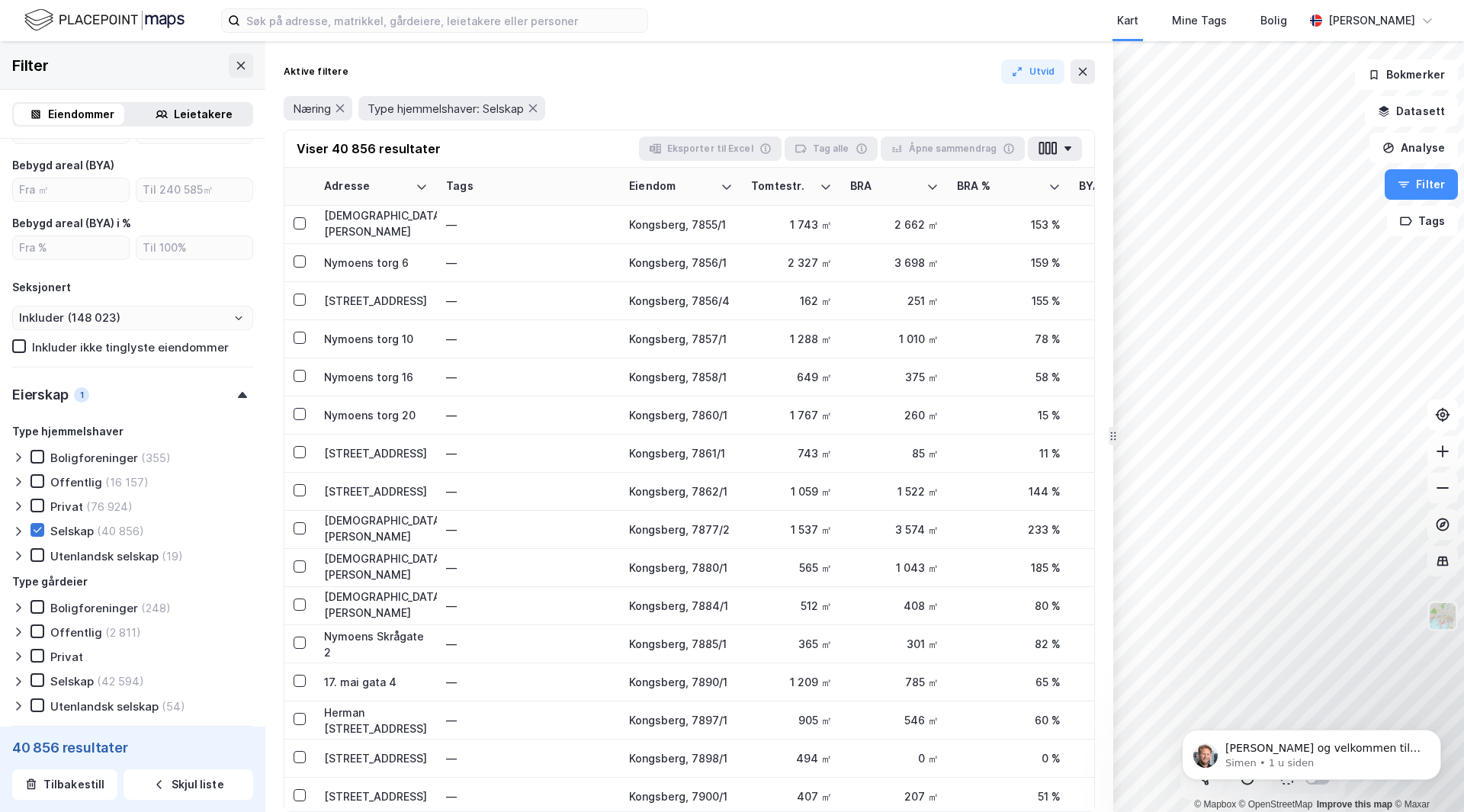
type input "Inkluder (40 856)"
type input "--- (40 856)"
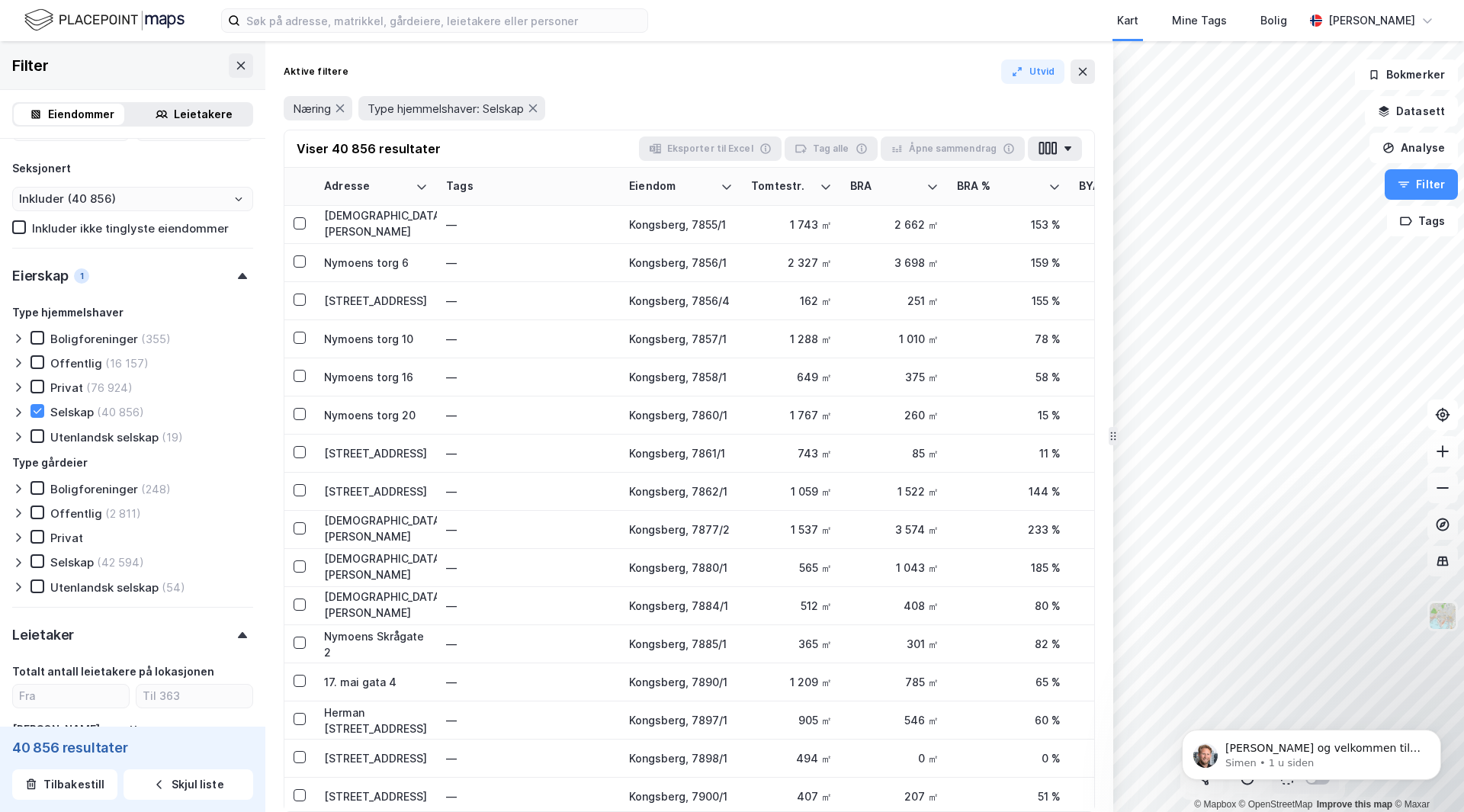
scroll to position [838, 0]
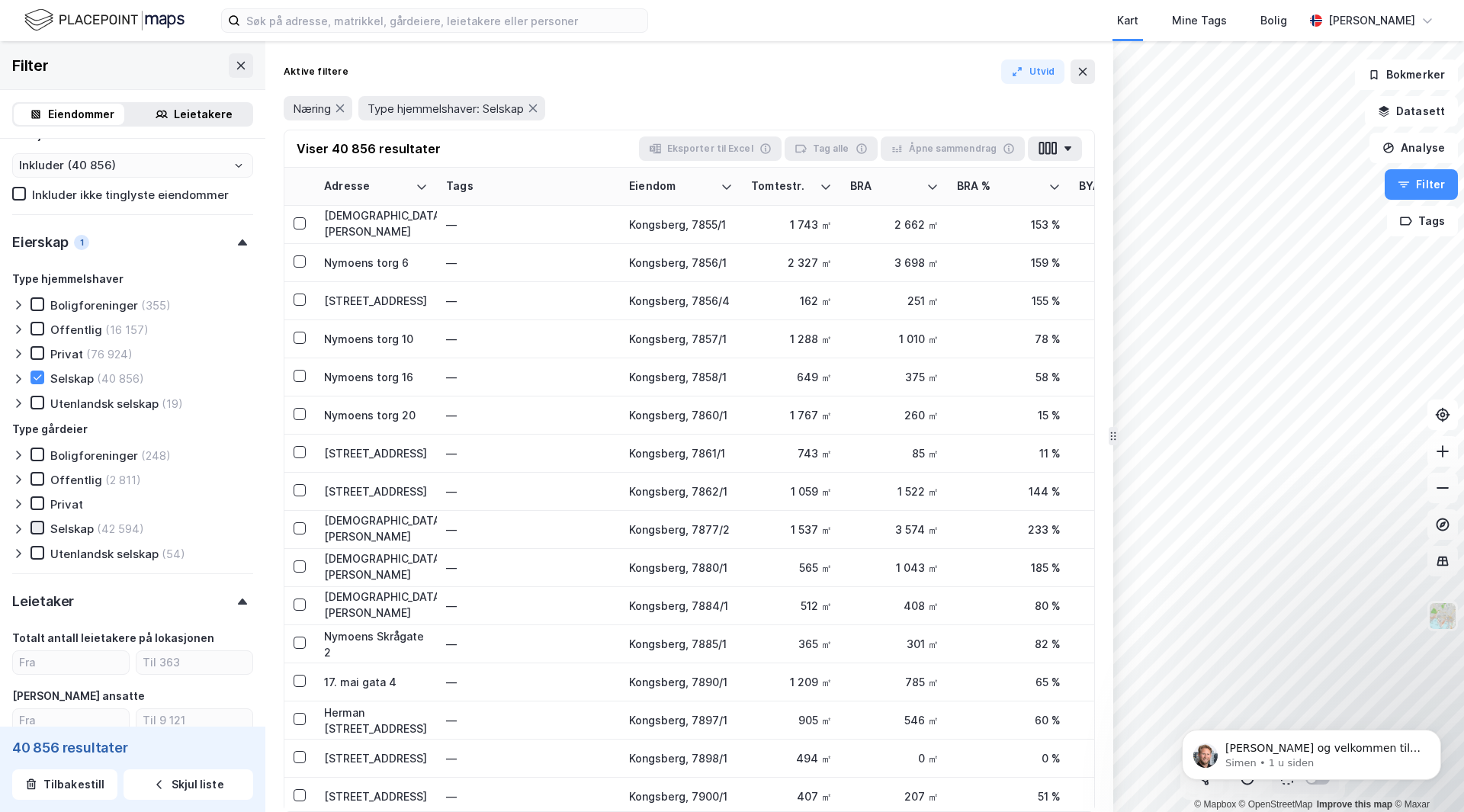
click at [39, 530] on icon at bounding box center [37, 526] width 11 height 11
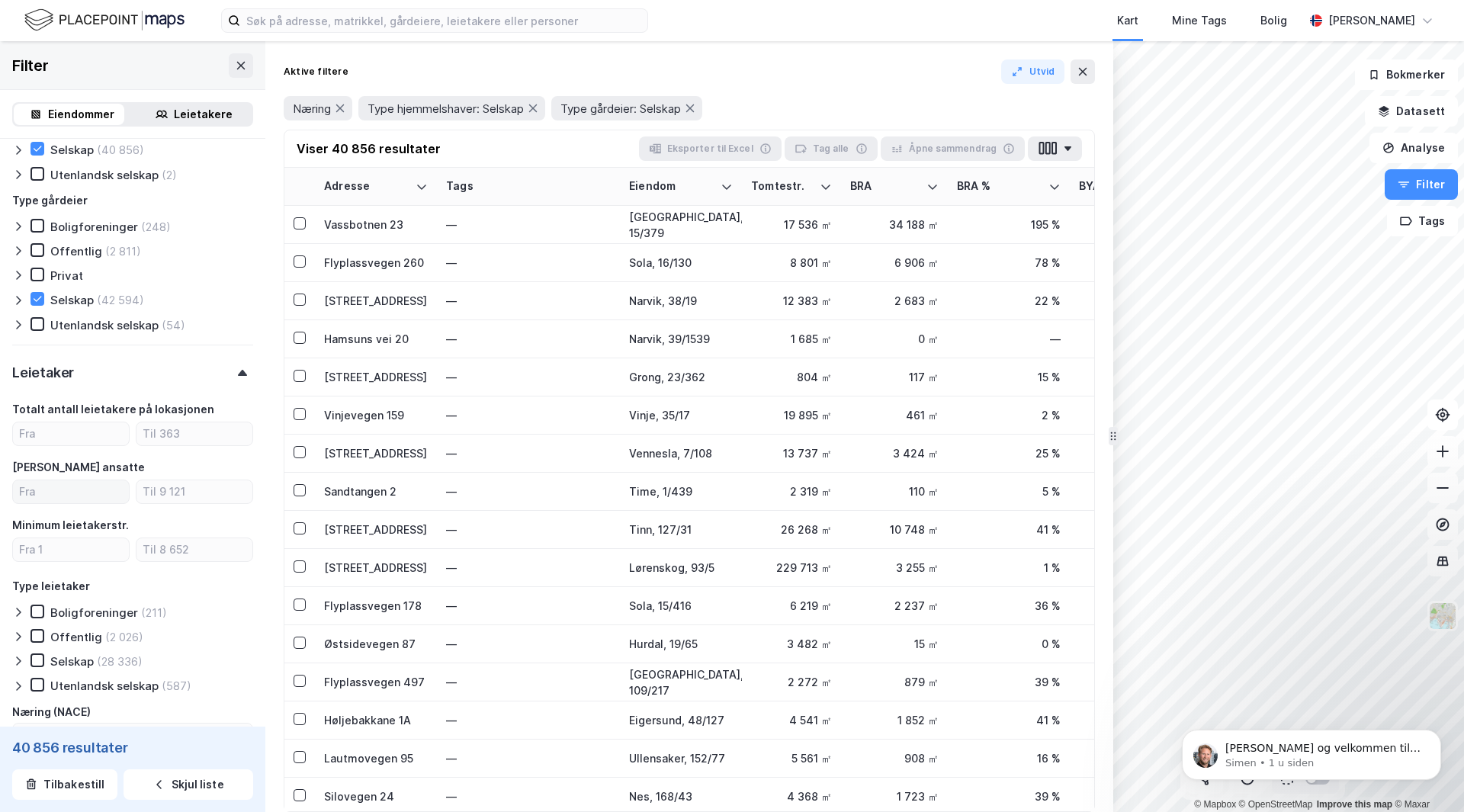
scroll to position [1143, 0]
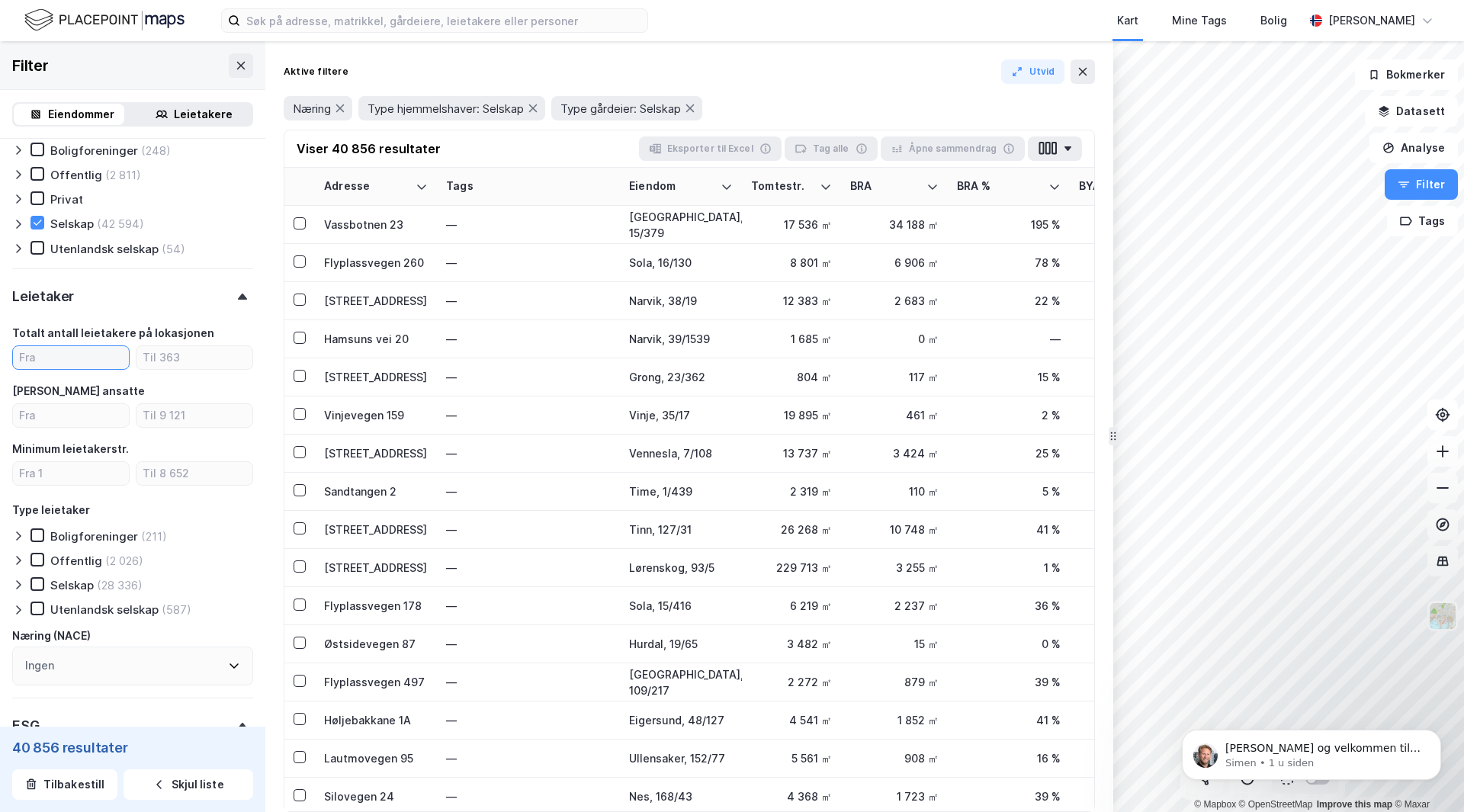
click at [52, 360] on input "number" at bounding box center [71, 358] width 116 height 23
type input "1"
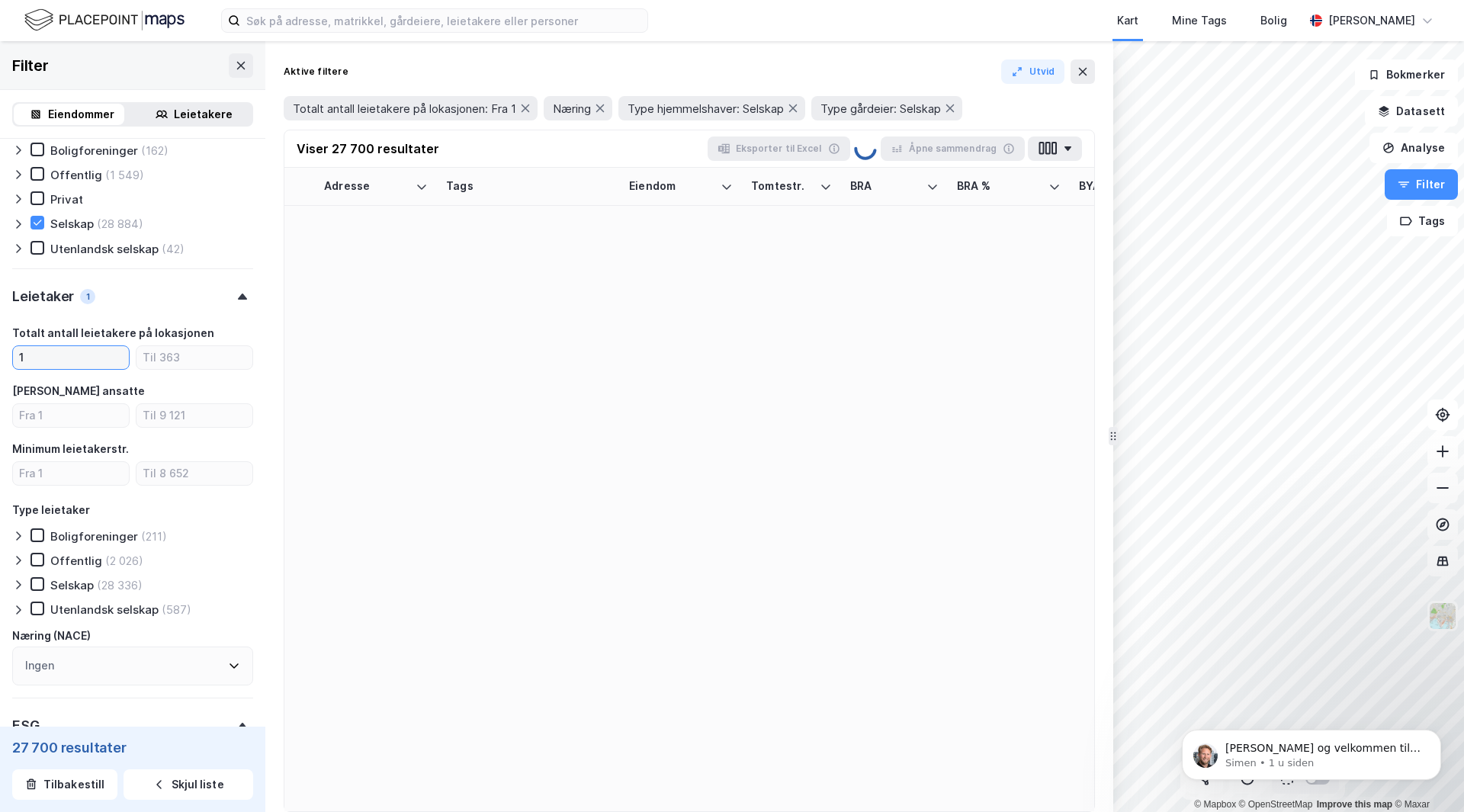
type input "Inkluder (27 700)"
type input "--- (27 700)"
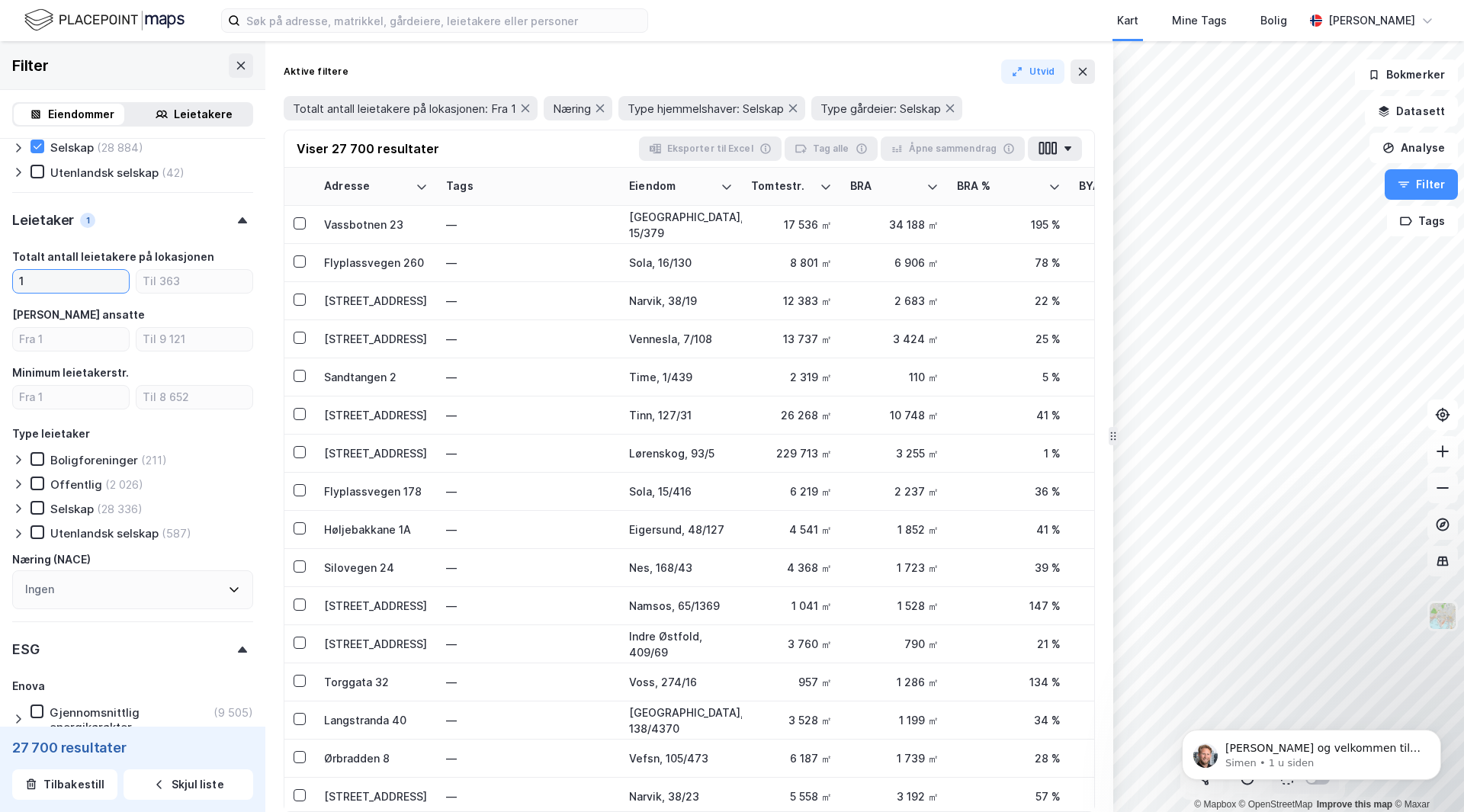
scroll to position [1296, 0]
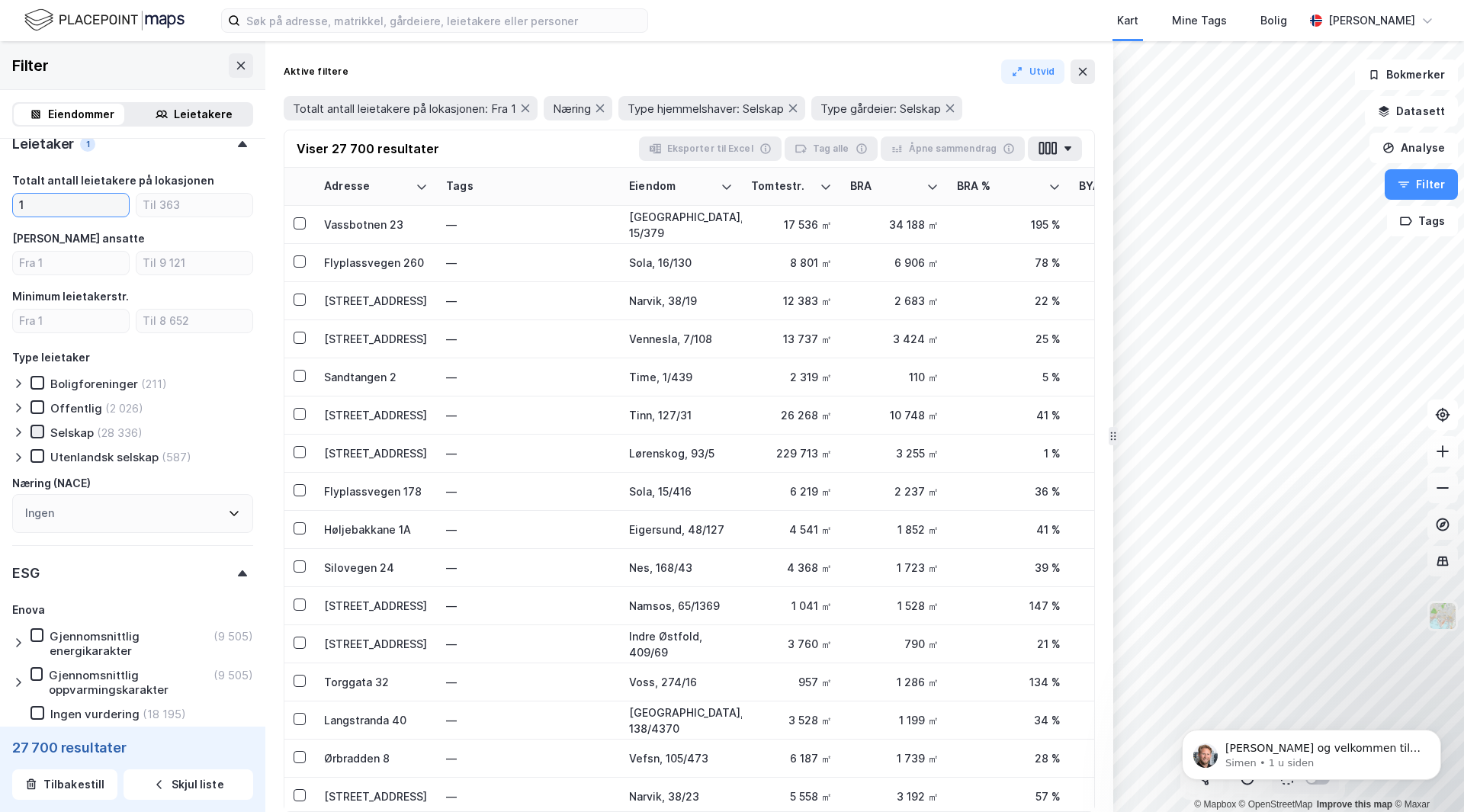
type input "1"
click at [41, 429] on icon at bounding box center [37, 431] width 11 height 11
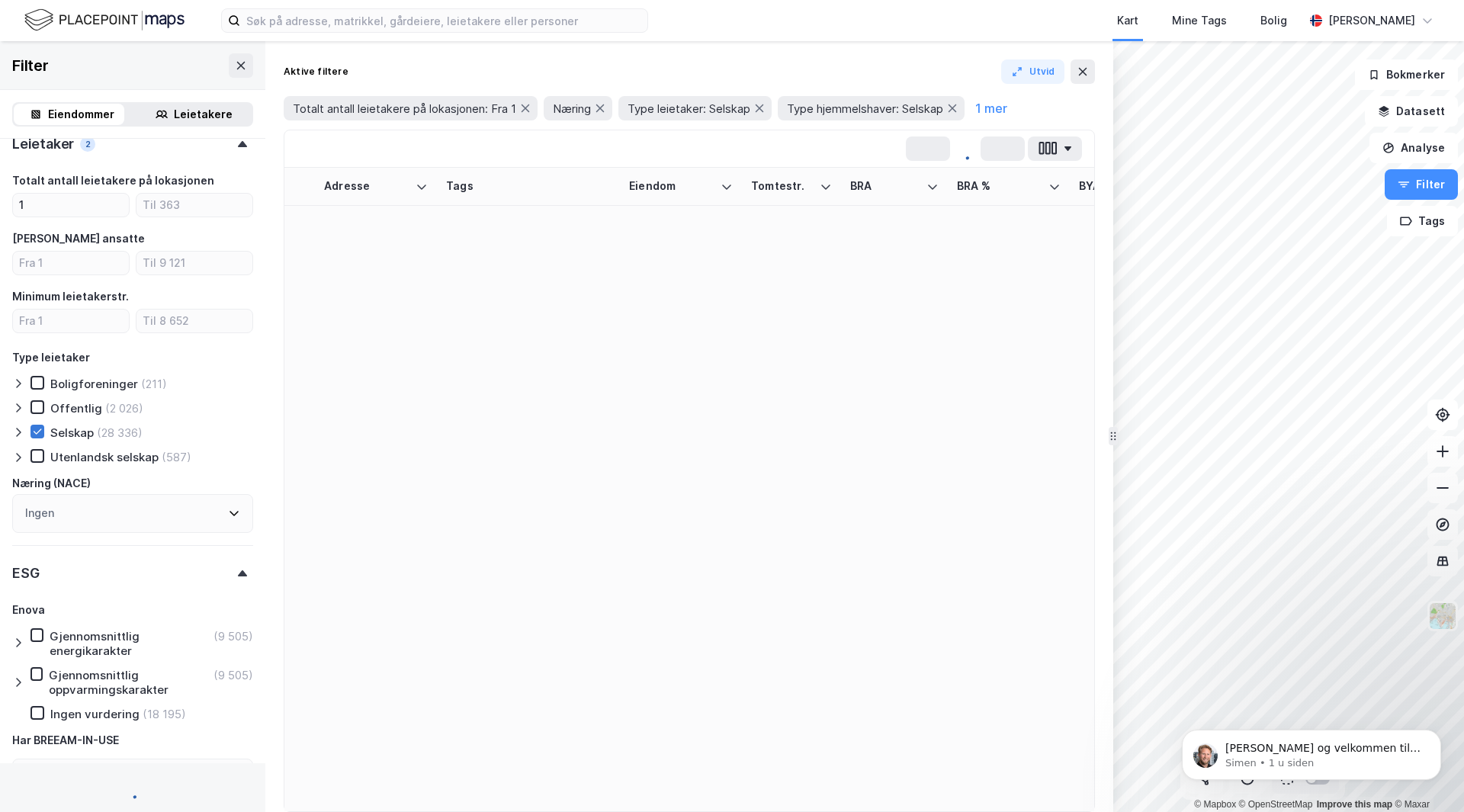
type input "Inkluder (26 690)"
type input "--- (26 690)"
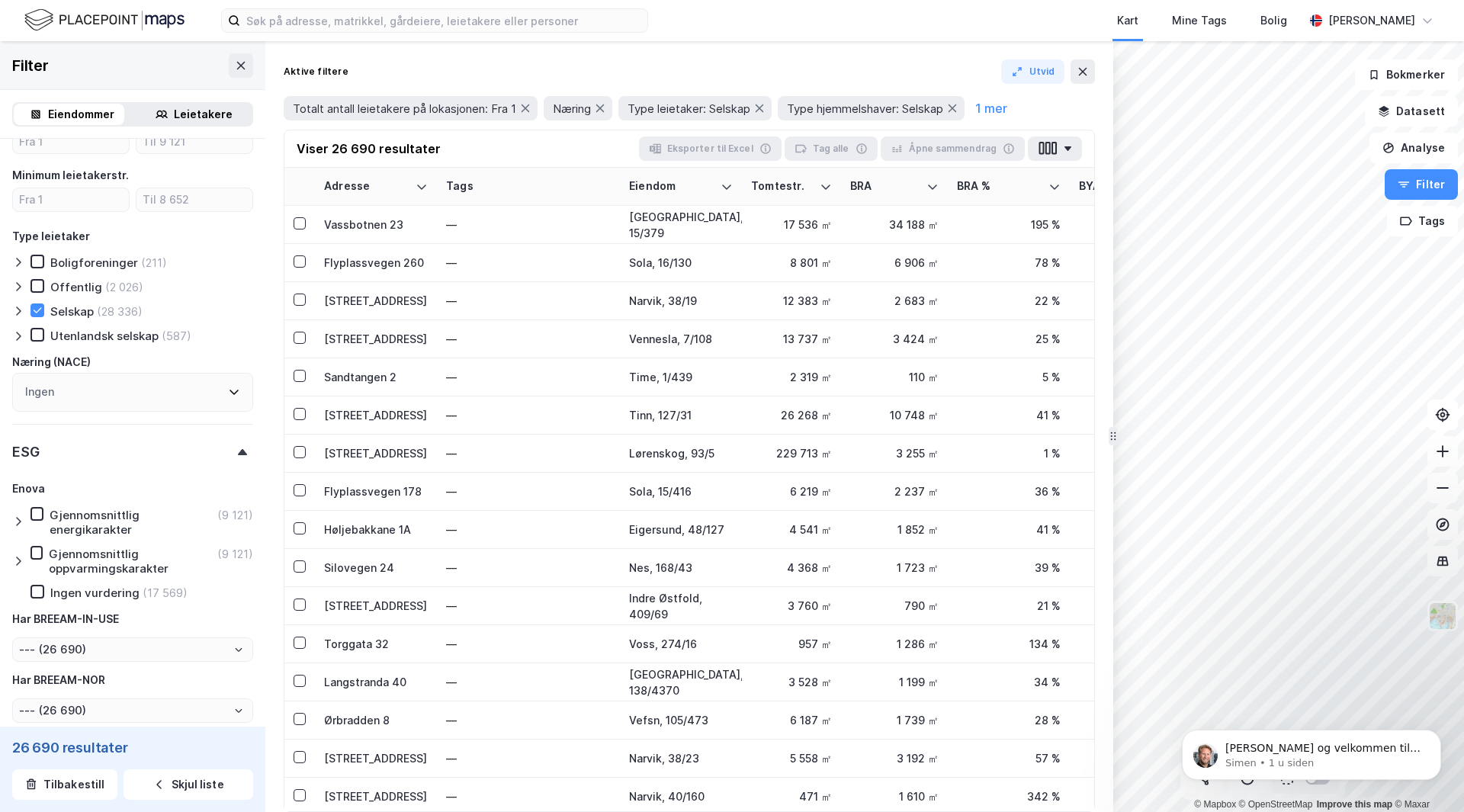
scroll to position [1448, 0]
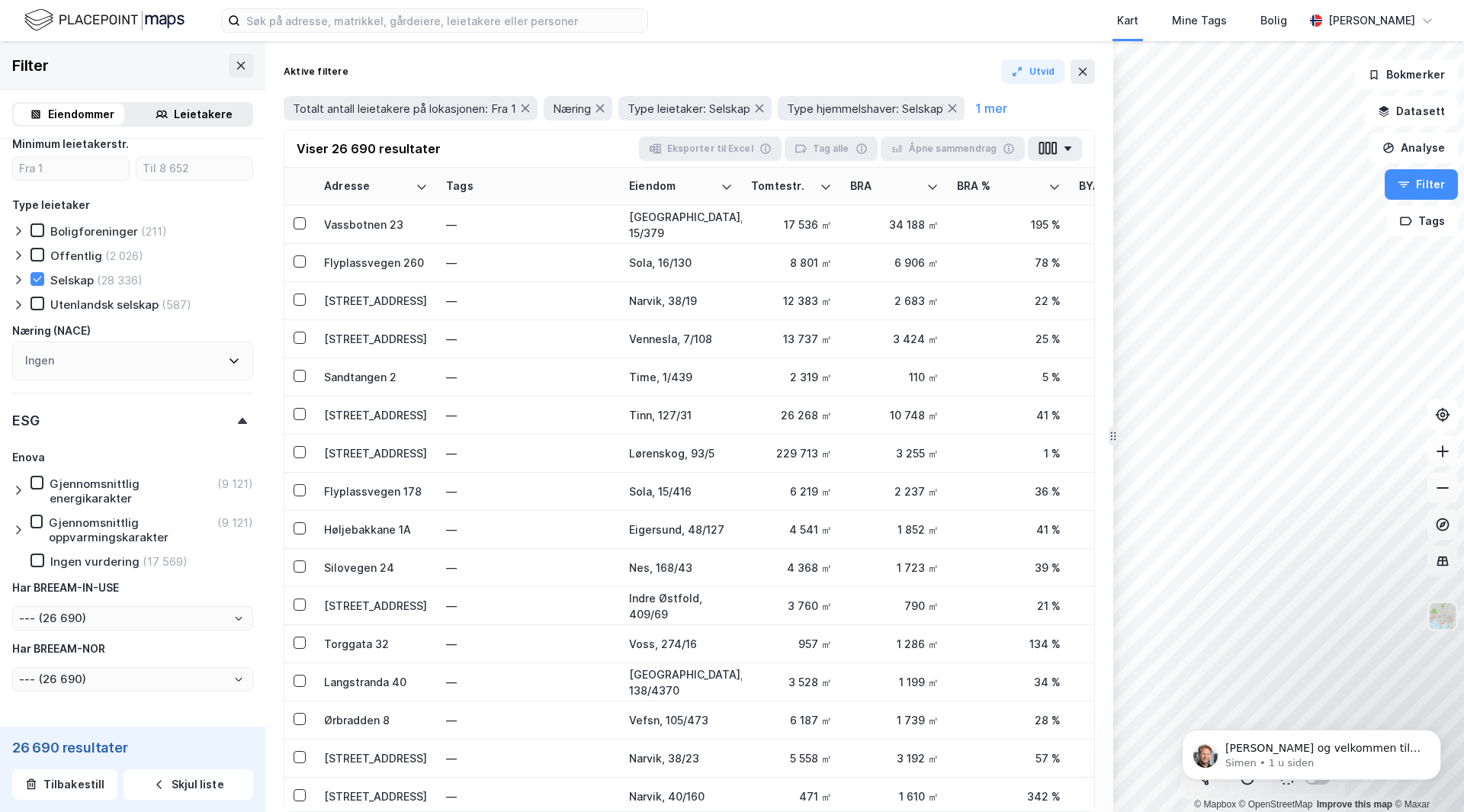
click at [230, 425] on div "ESG" at bounding box center [133, 414] width 241 height 44
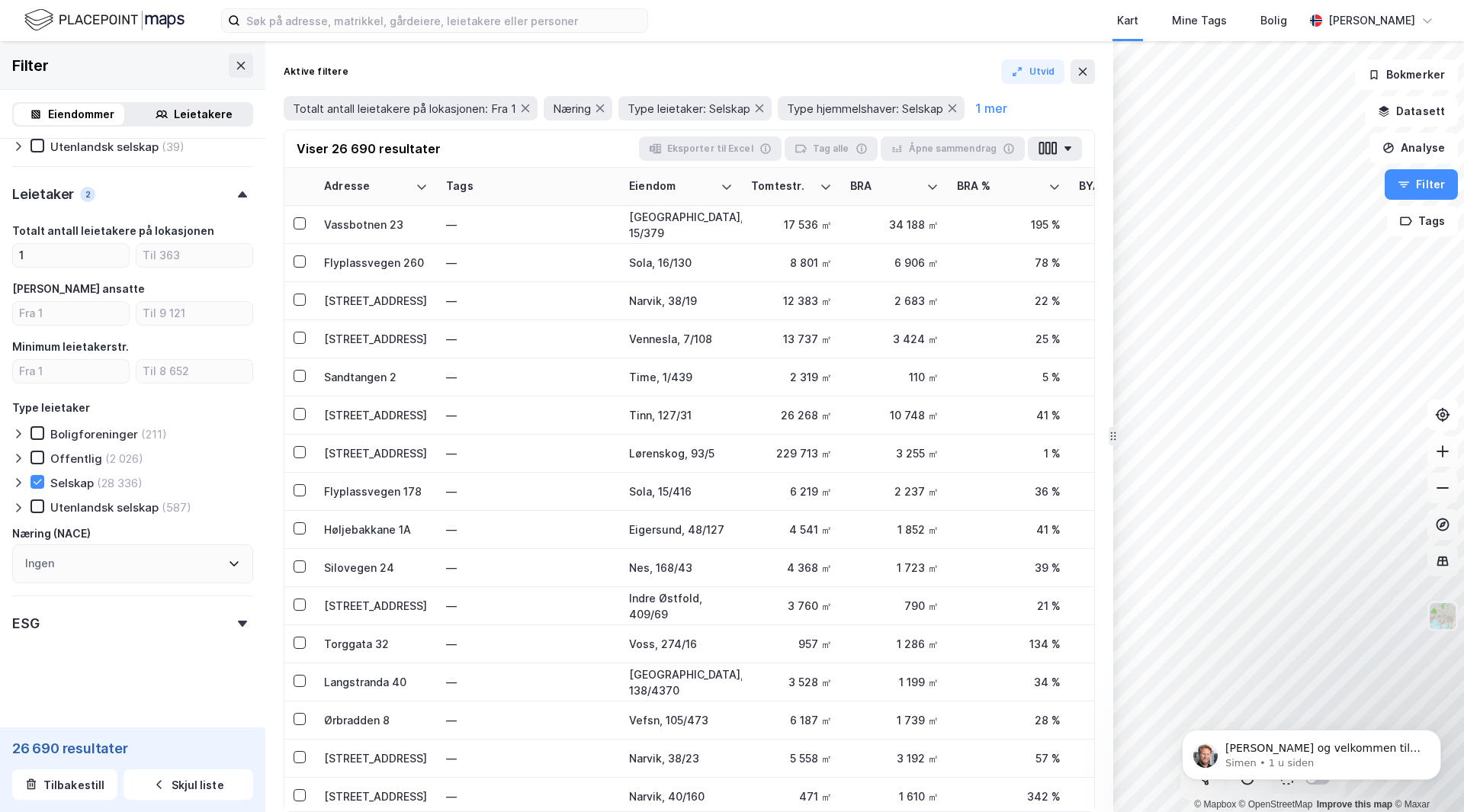
click at [238, 621] on icon at bounding box center [242, 623] width 9 height 6
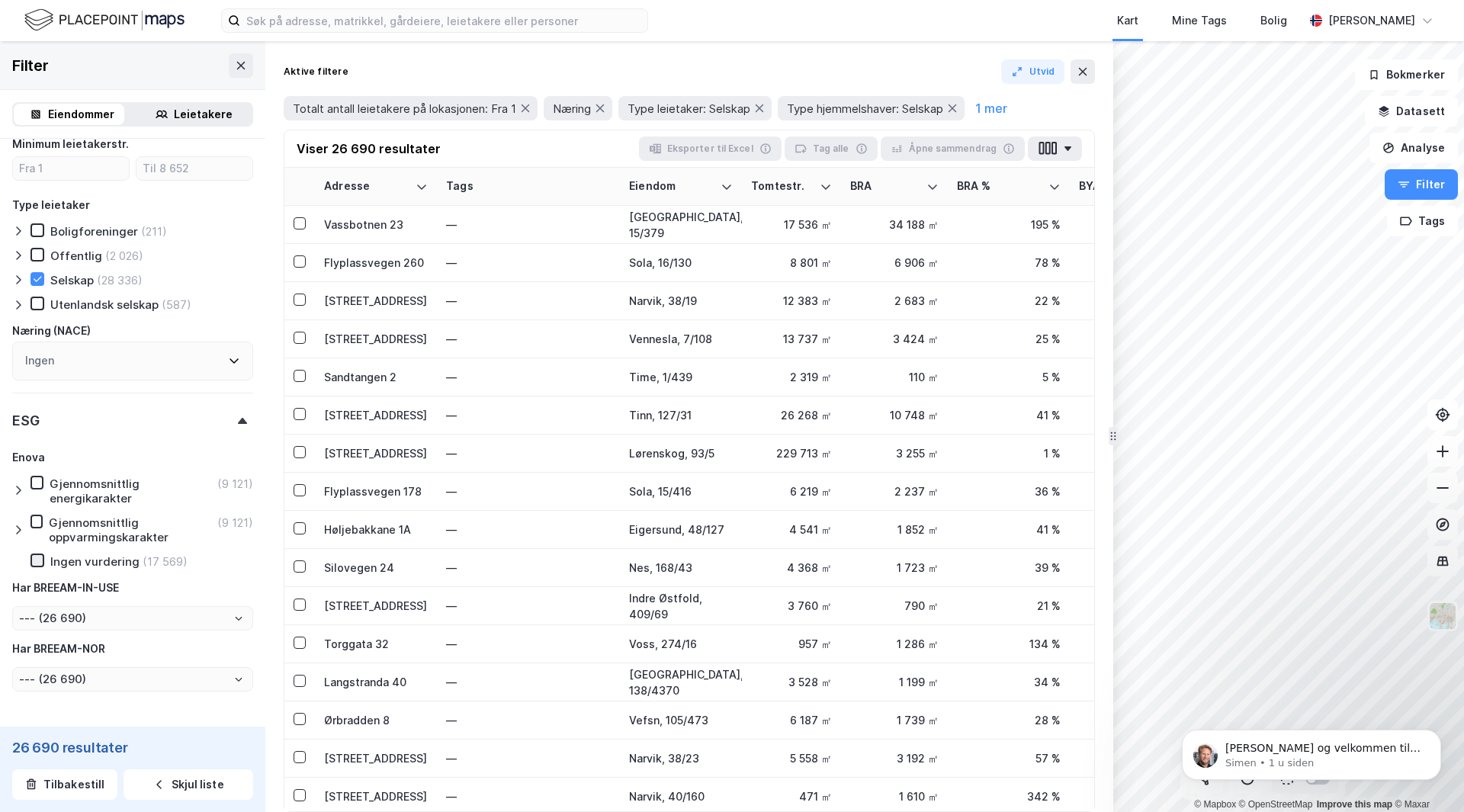
click at [40, 560] on icon at bounding box center [38, 560] width 9 height 6
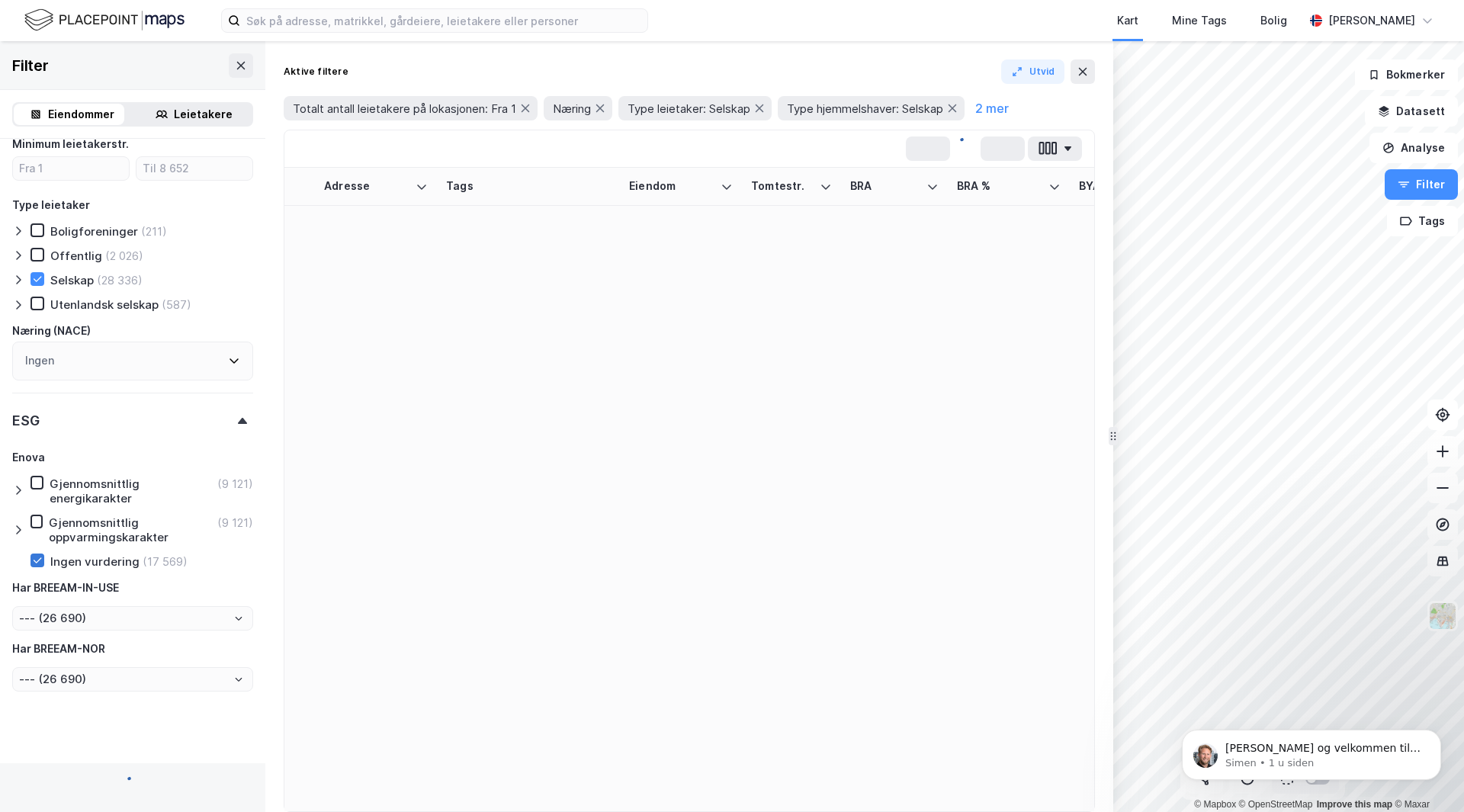
type input "Inkluder (17 569)"
type input "--- (17 569)"
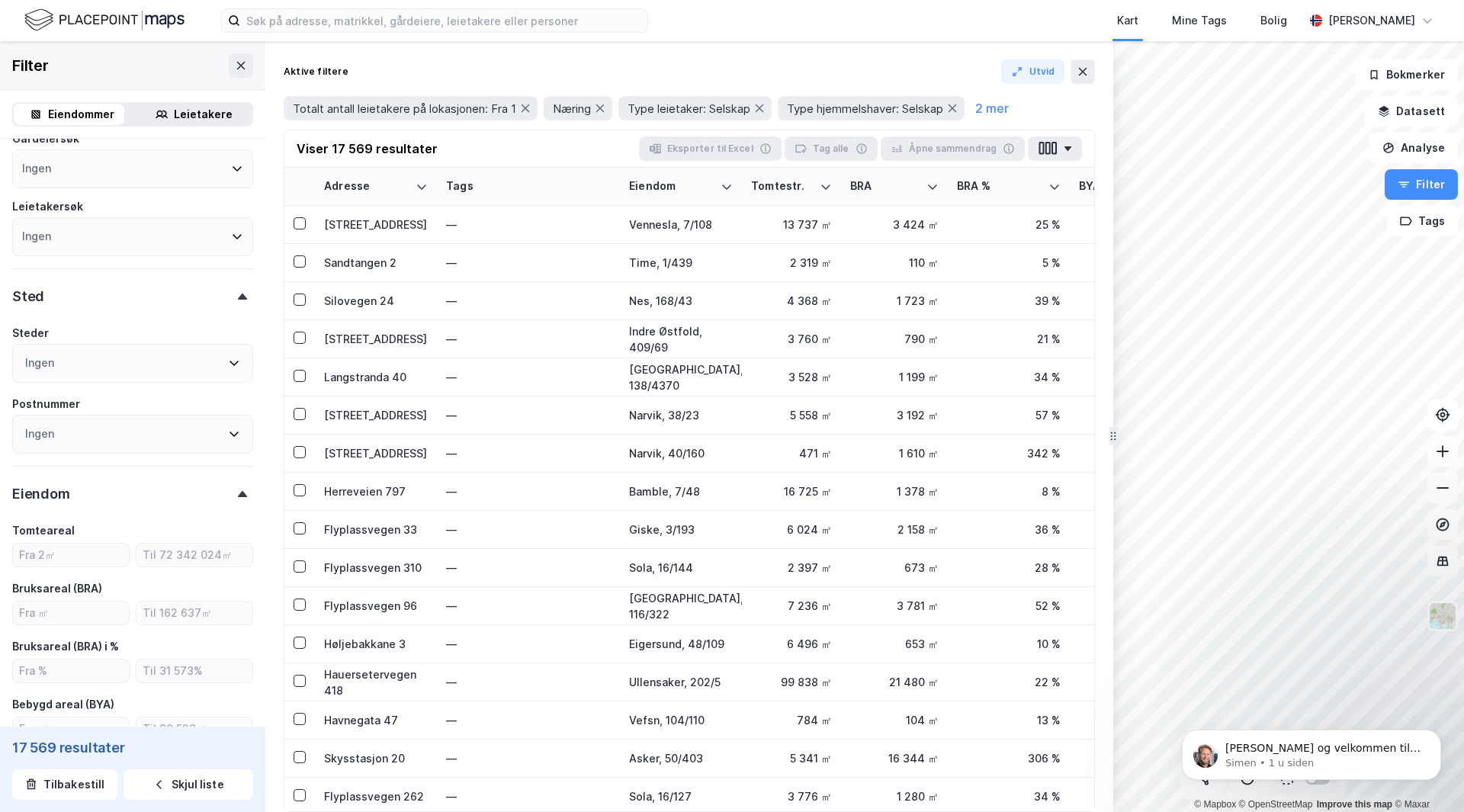
scroll to position [114, 0]
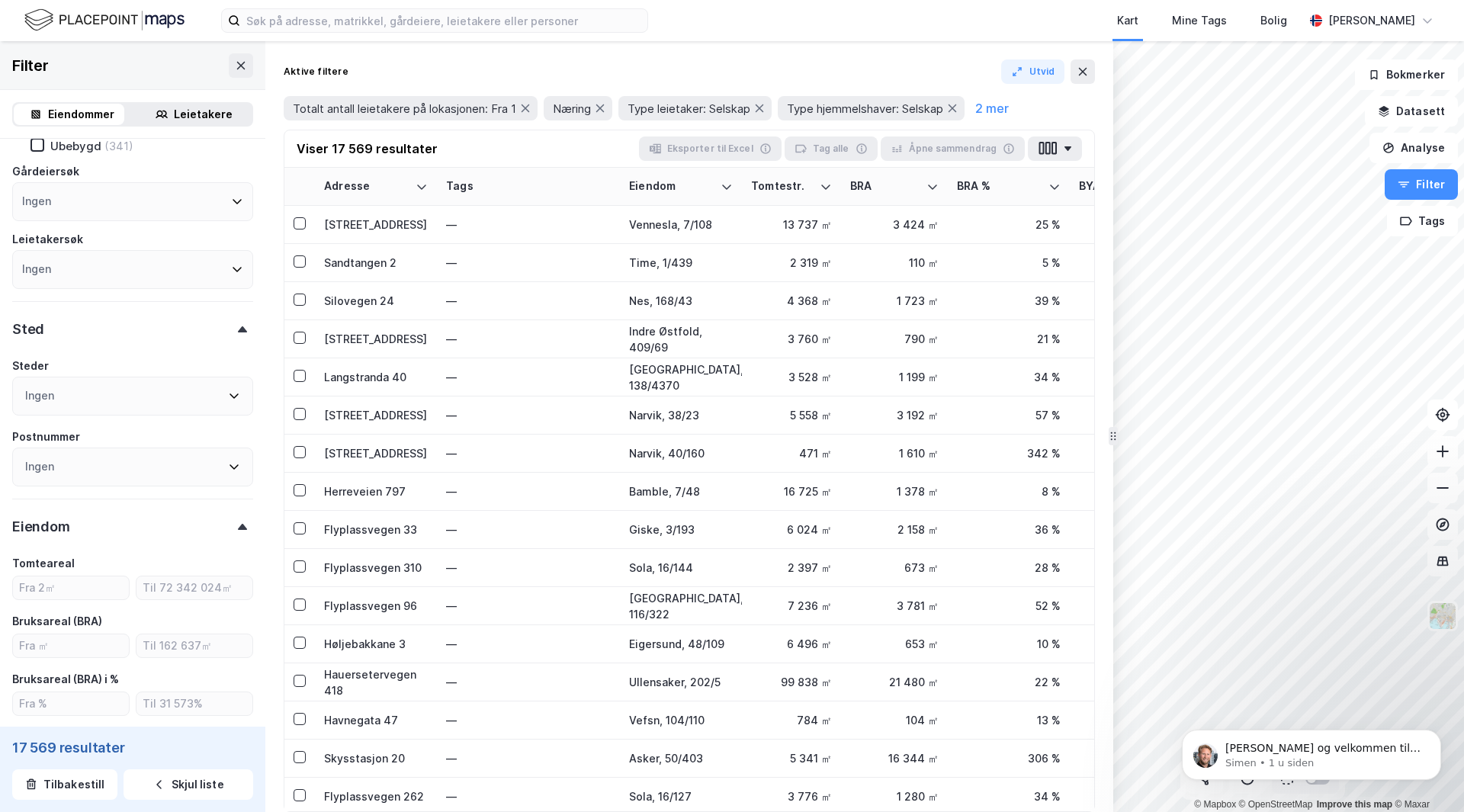
click at [84, 392] on div "Ingen" at bounding box center [133, 396] width 241 height 39
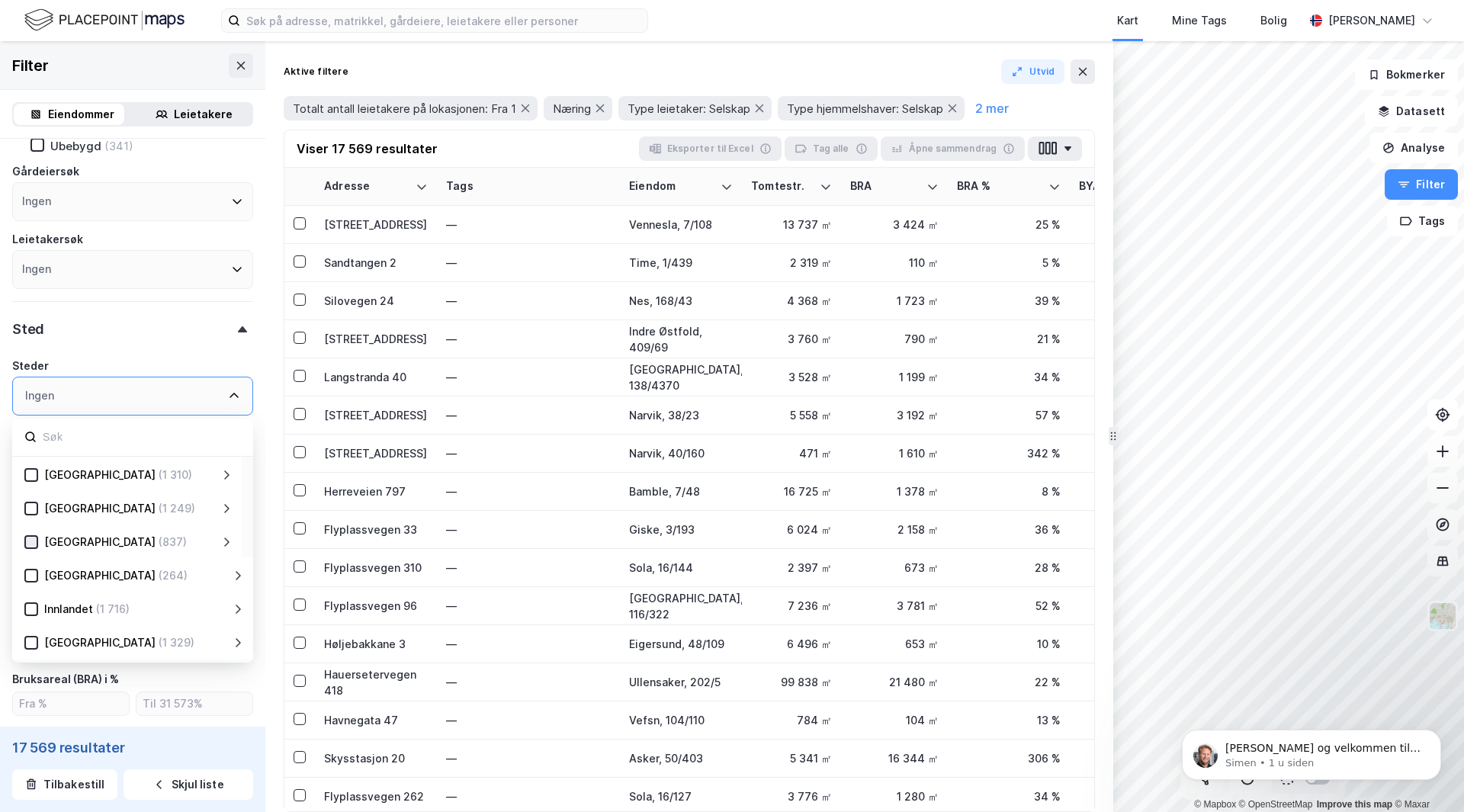
click at [34, 543] on icon at bounding box center [31, 541] width 11 height 11
type input "Inkluder (837)"
type input "--- (837)"
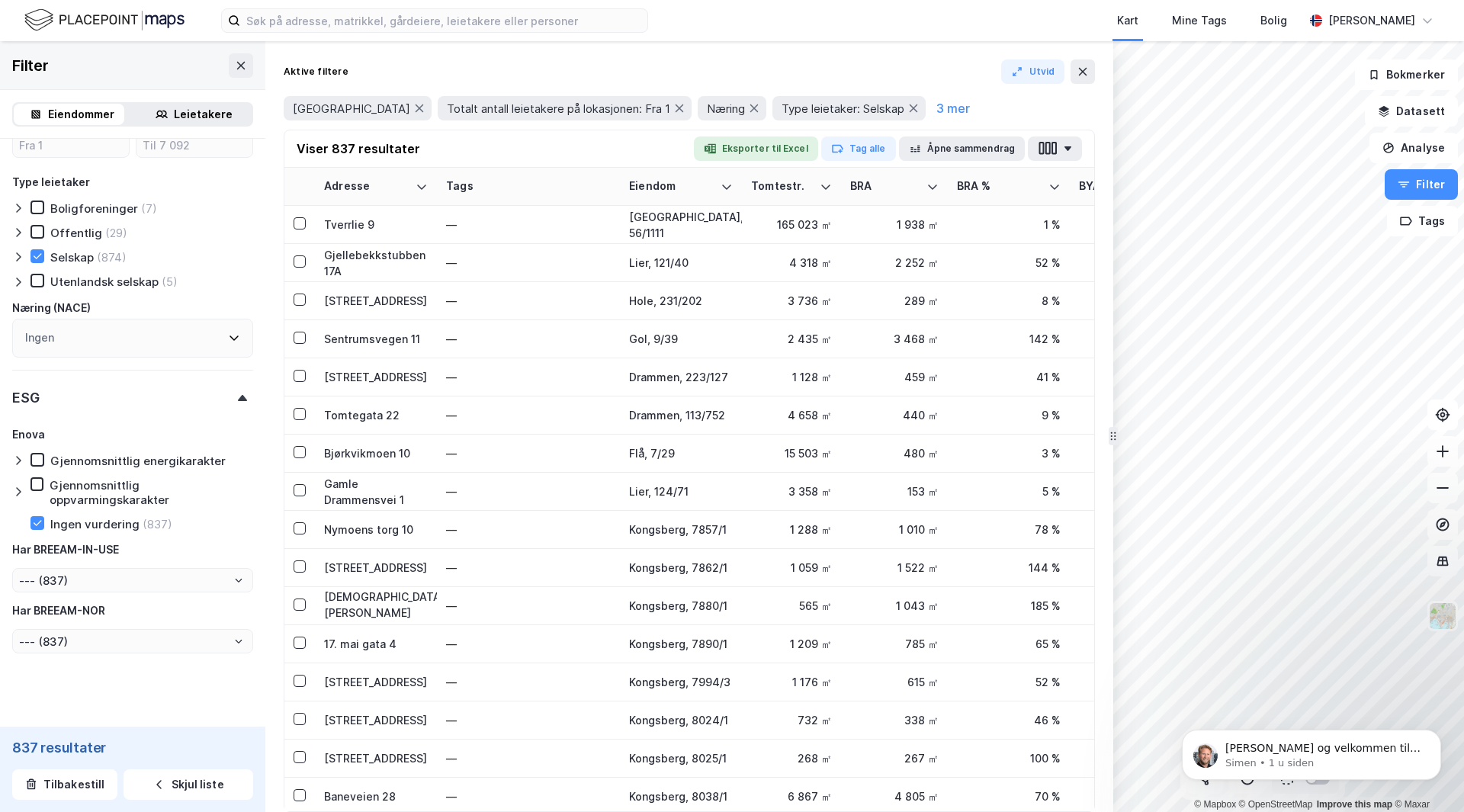
scroll to position [1487, 0]
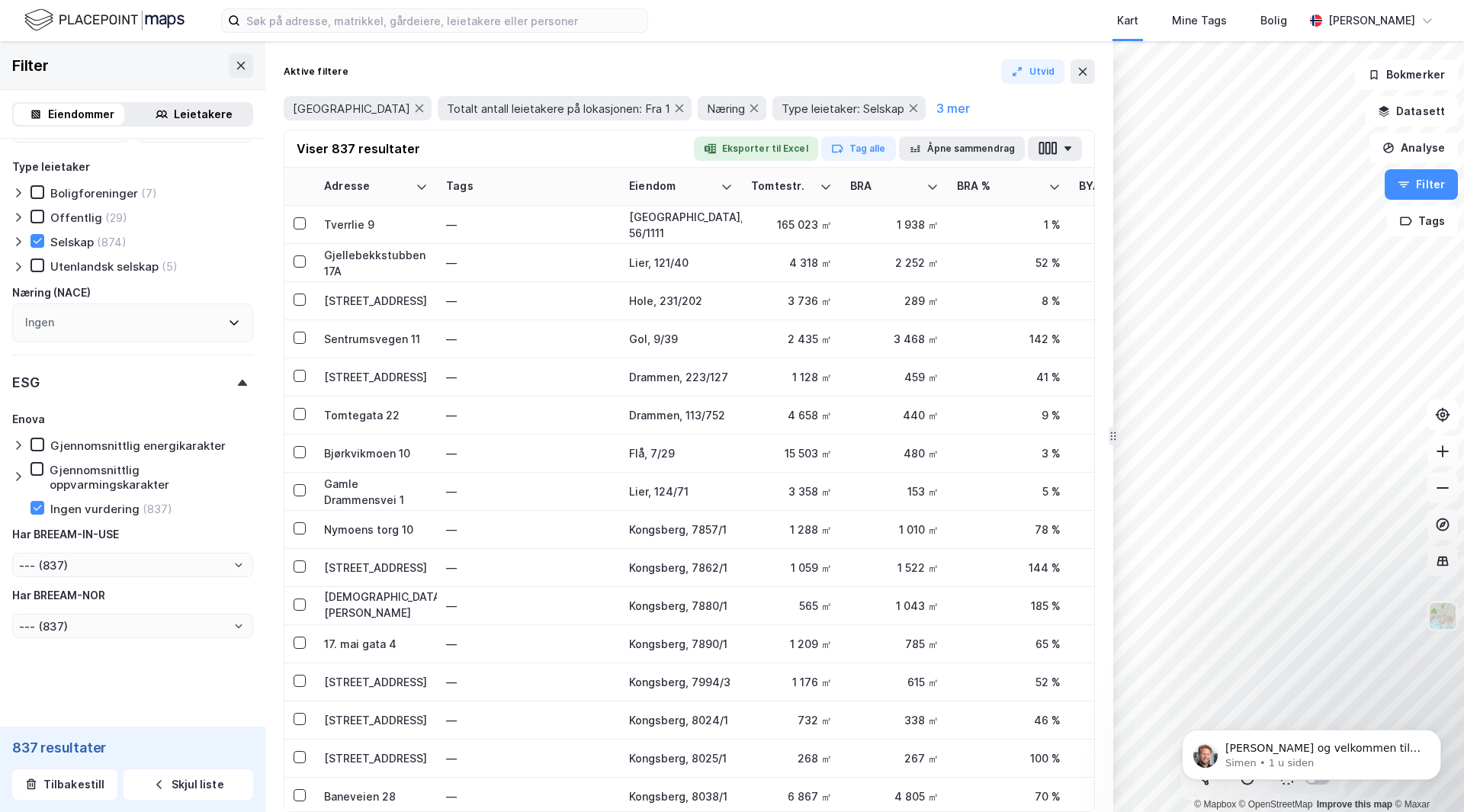
click at [748, 149] on button "Eksporter til Excel" at bounding box center [756, 148] width 124 height 24
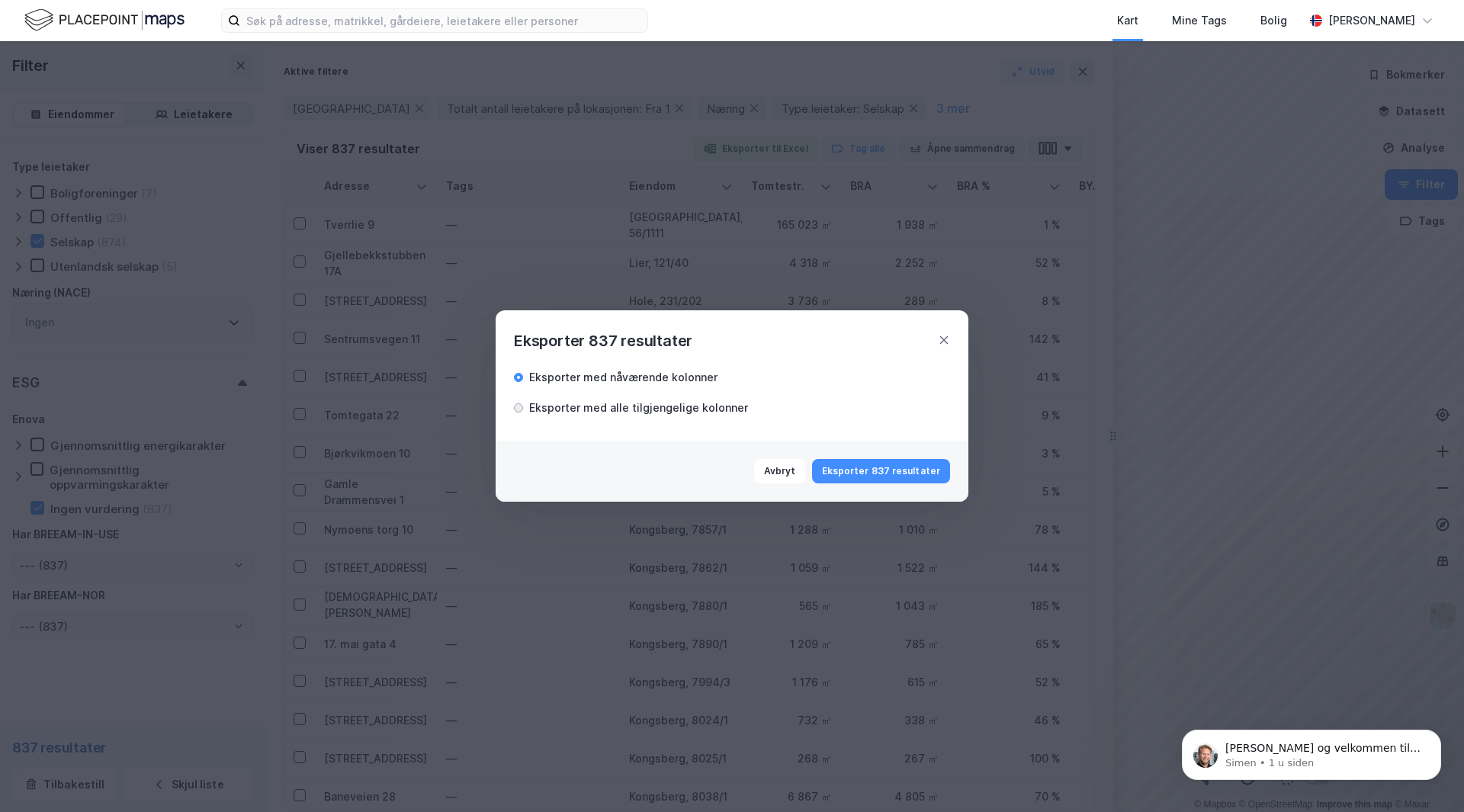
click at [520, 410] on div at bounding box center [518, 407] width 9 height 9
click at [873, 471] on button "Eksporter 837 resultater" at bounding box center [881, 470] width 138 height 24
